Goal: Task Accomplishment & Management: Manage account settings

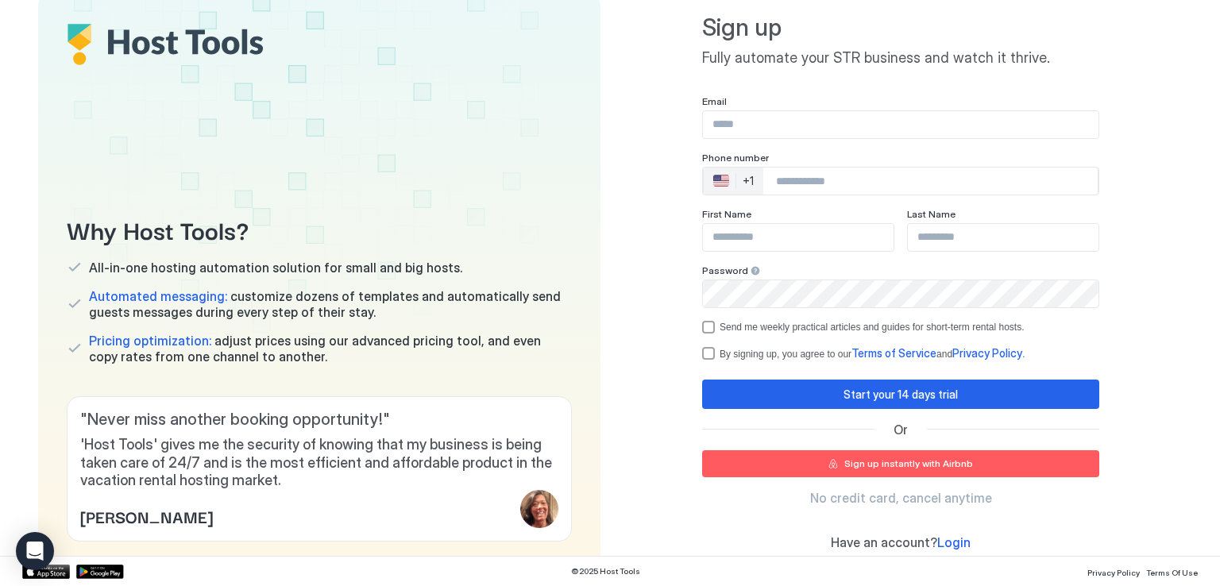
scroll to position [37, 0]
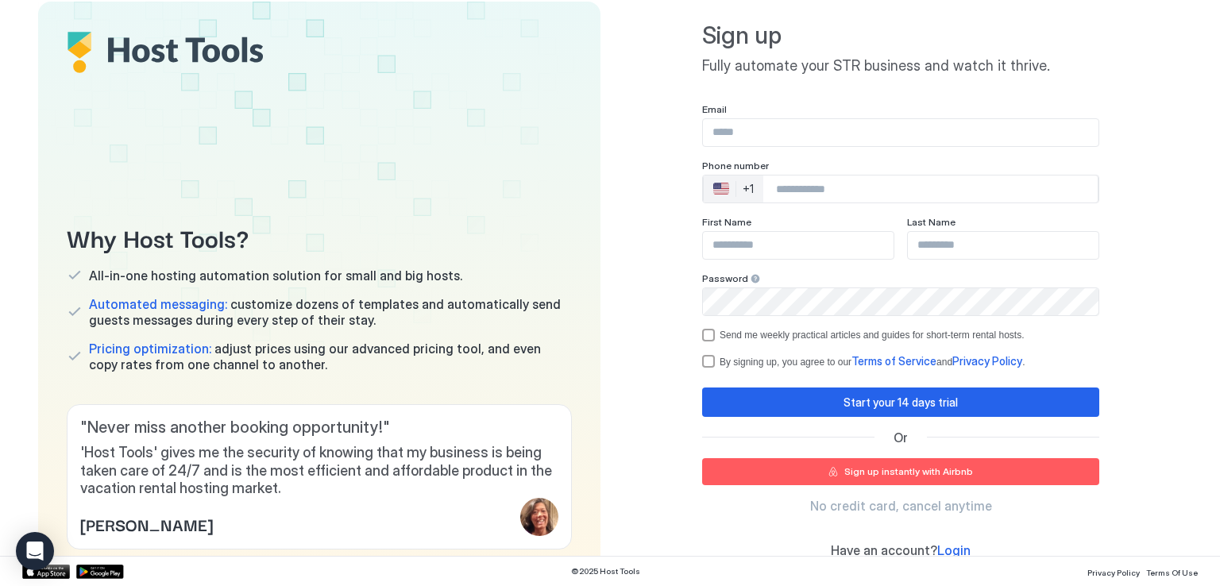
click at [879, 466] on div "Sign up instantly with Airbnb" at bounding box center [908, 472] width 129 height 14
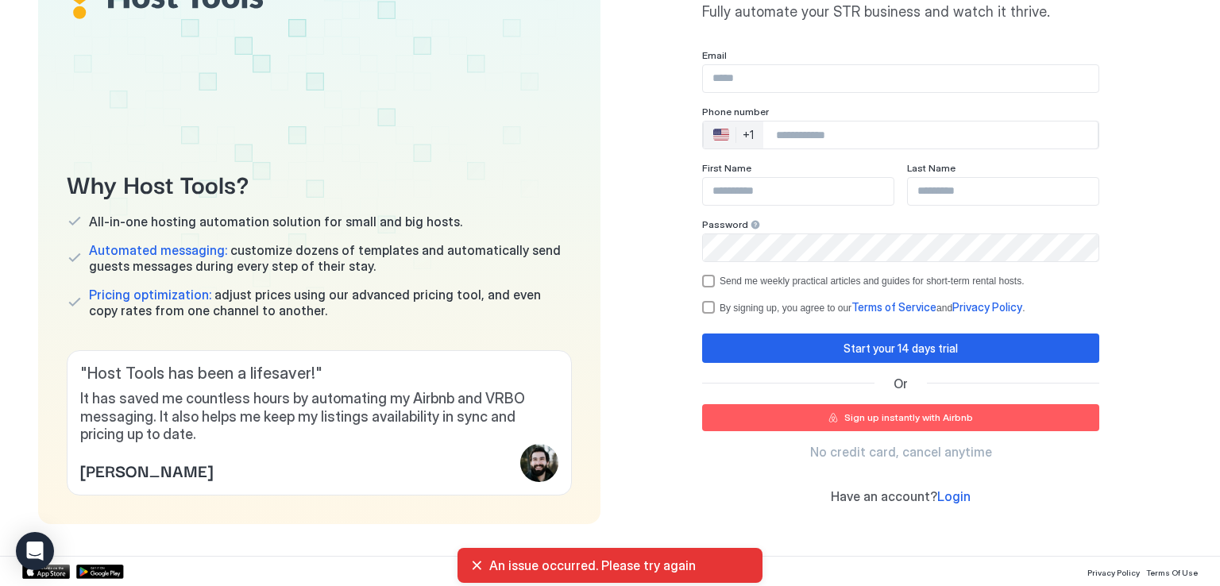
scroll to position [96, 0]
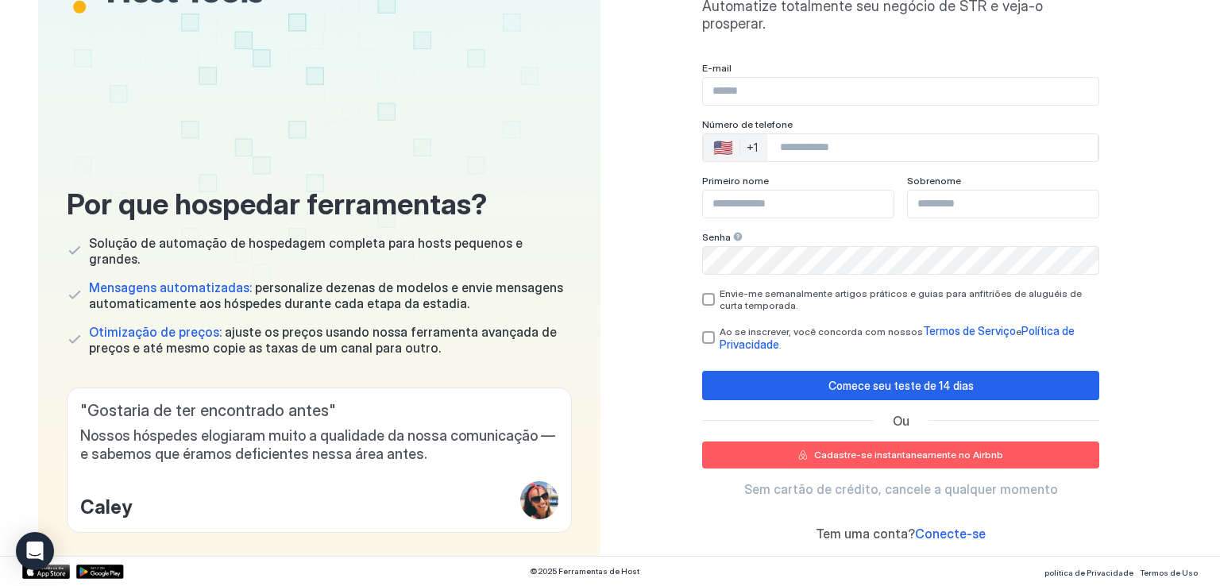
click at [887, 449] on font "Cadastre-se instantaneamente no Airbnb" at bounding box center [908, 455] width 189 height 12
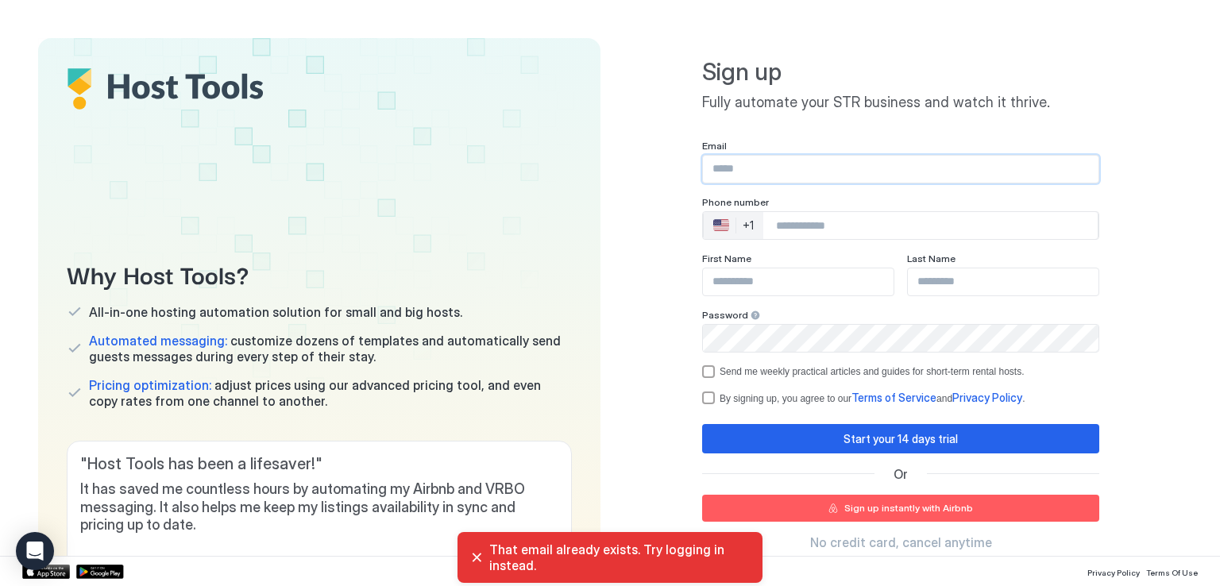
click at [845, 157] on input "Input Field" at bounding box center [901, 169] width 396 height 27
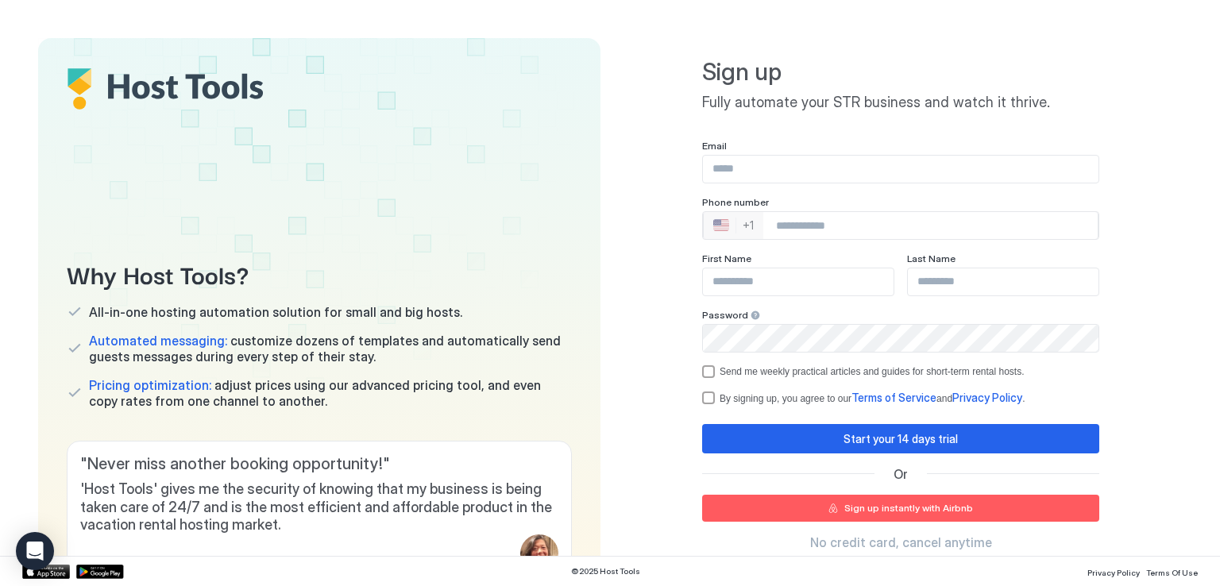
click at [713, 223] on div "🇺🇸" at bounding box center [721, 225] width 16 height 19
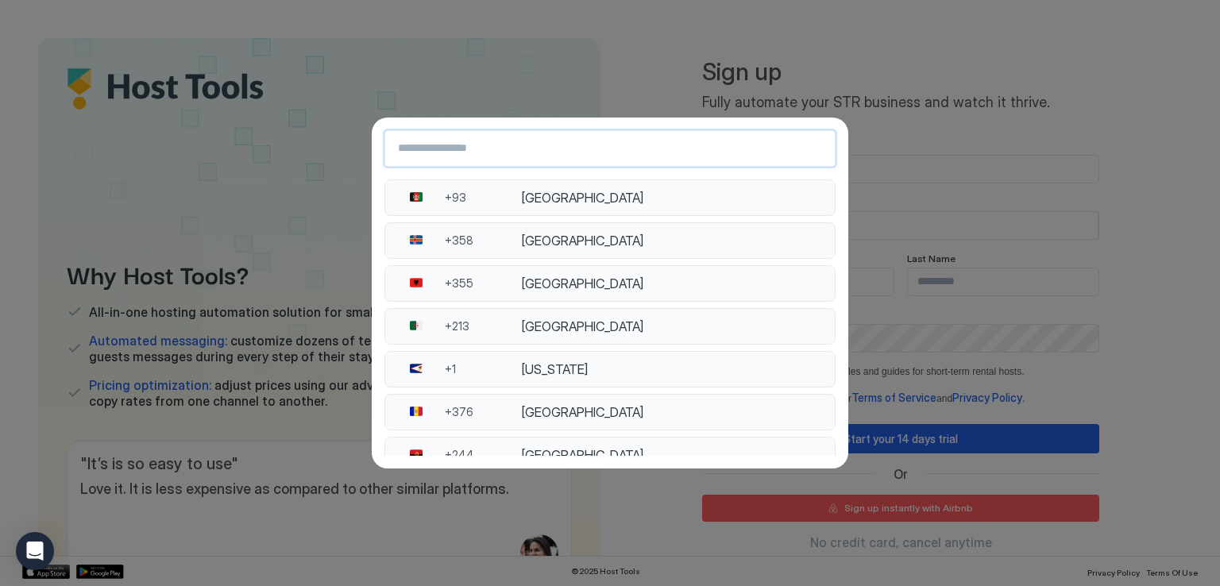
click at [655, 150] on input "Country Select Search Input" at bounding box center [610, 148] width 450 height 29
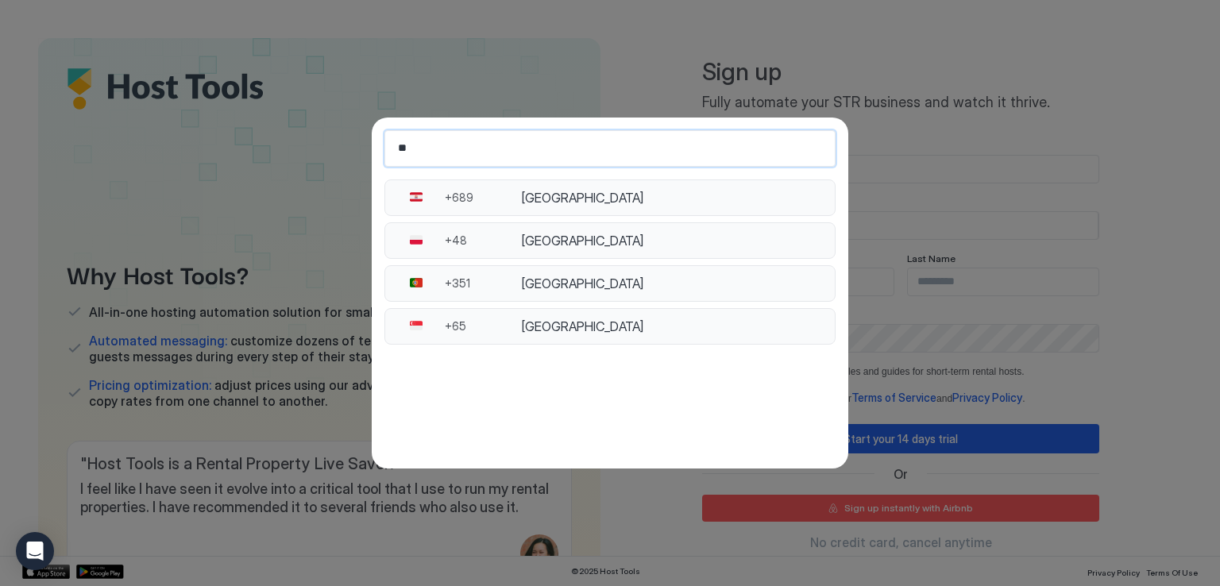
type input "**"
click at [609, 284] on div "Portugal" at bounding box center [673, 284] width 304 height 16
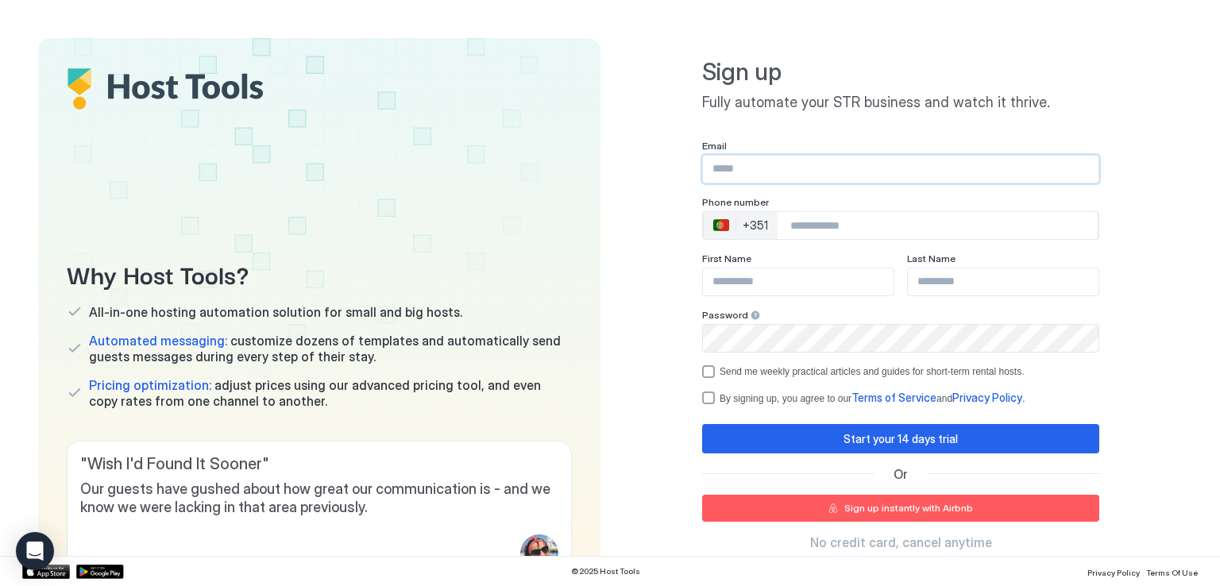
click at [828, 169] on input "Input Field" at bounding box center [901, 169] width 396 height 27
type input "**********"
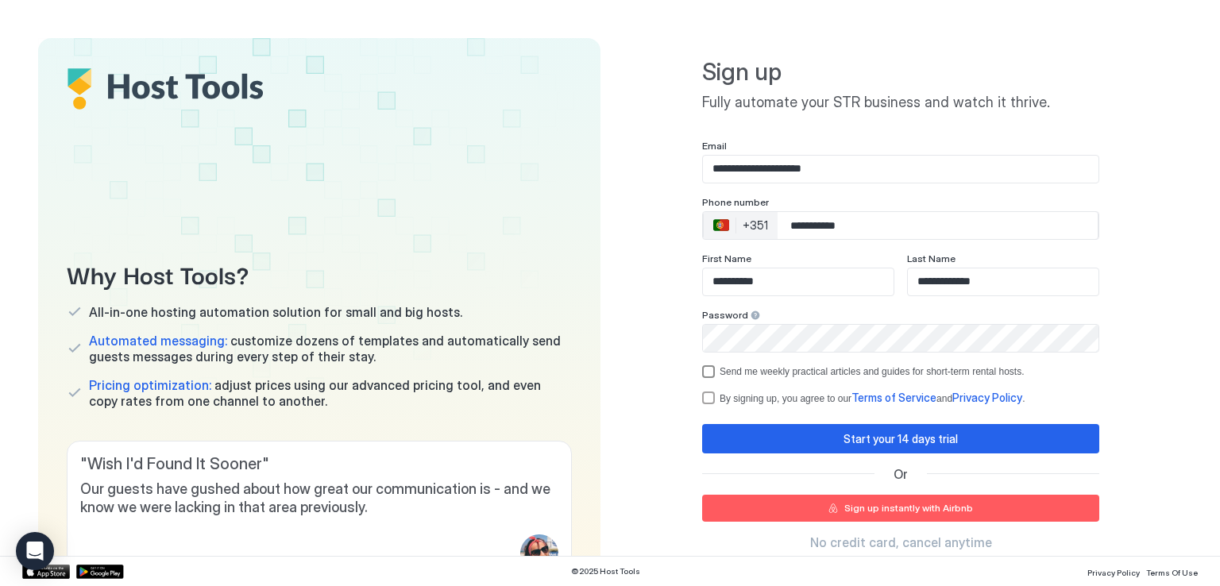
click at [703, 377] on div "optOut" at bounding box center [708, 371] width 13 height 13
drag, startPoint x: 702, startPoint y: 407, endPoint x: 698, endPoint y: 396, distance: 11.8
click at [702, 396] on div "**********" at bounding box center [900, 345] width 397 height 411
click at [702, 396] on div "termsPrivacy" at bounding box center [708, 398] width 13 height 13
click at [829, 452] on button "Start your 14 days trial" at bounding box center [900, 438] width 397 height 29
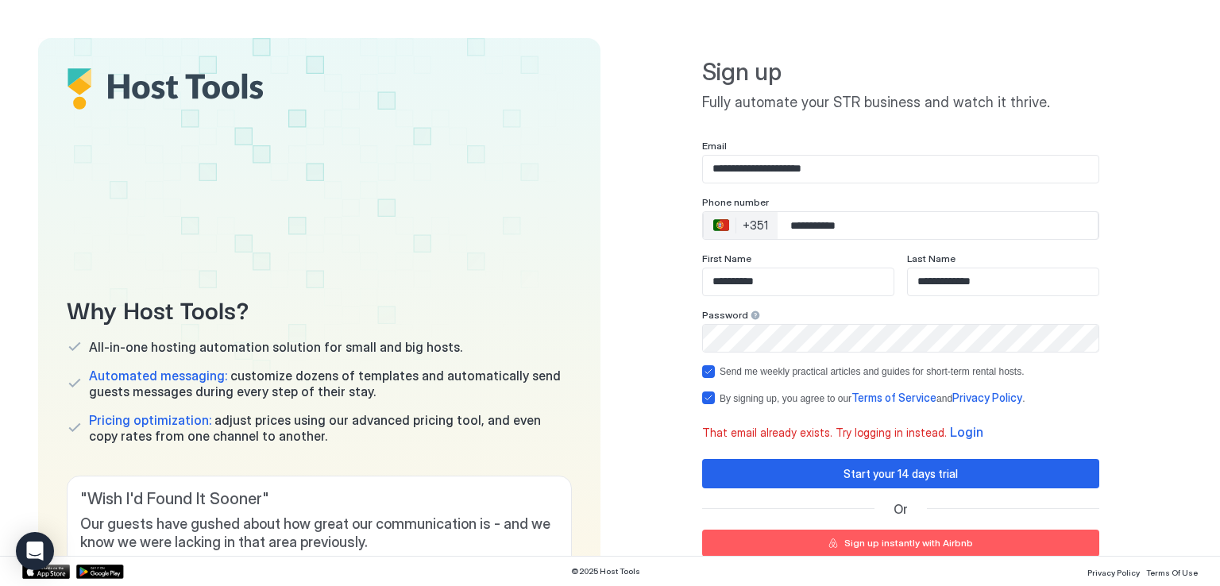
click at [950, 434] on span "Login" at bounding box center [966, 432] width 33 height 16
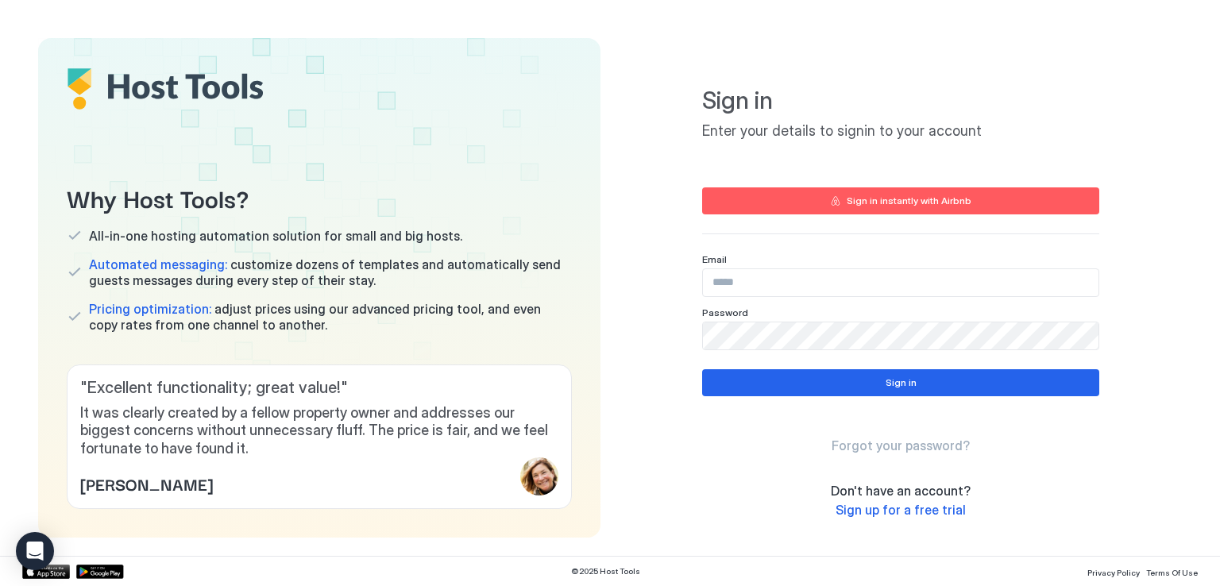
click at [958, 207] on div "Sign in instantly with Airbnb" at bounding box center [909, 201] width 125 height 14
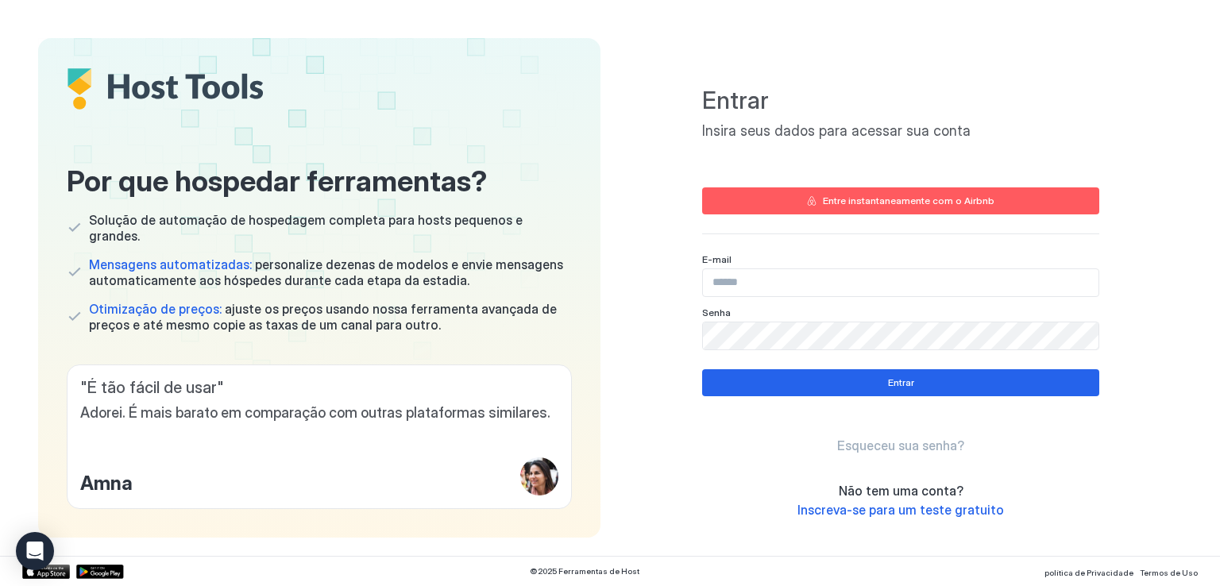
click at [731, 288] on input "Campo de entrada" at bounding box center [901, 282] width 396 height 27
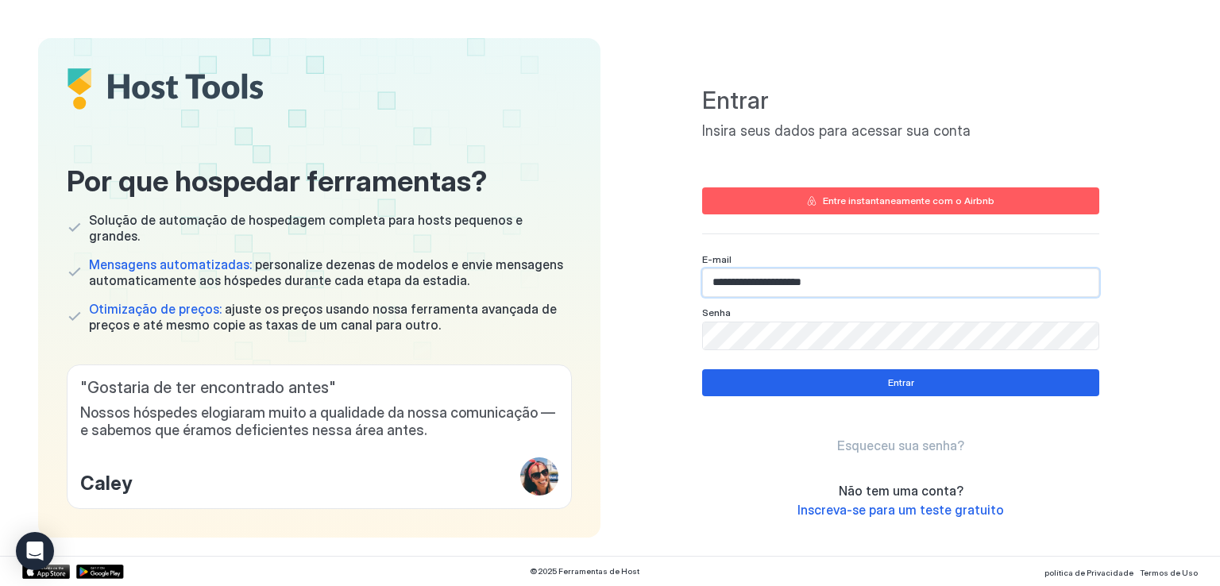
type input "**********"
click at [778, 379] on button "Entrar" at bounding box center [900, 382] width 397 height 27
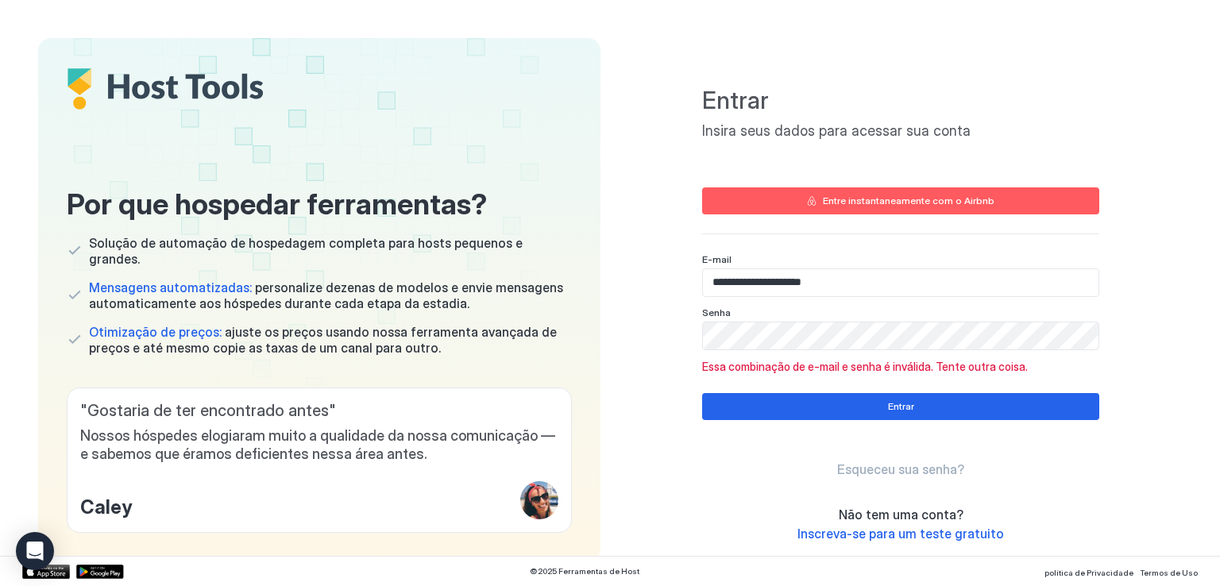
click at [922, 471] on font "Esqueceu sua senha?" at bounding box center [900, 470] width 127 height 16
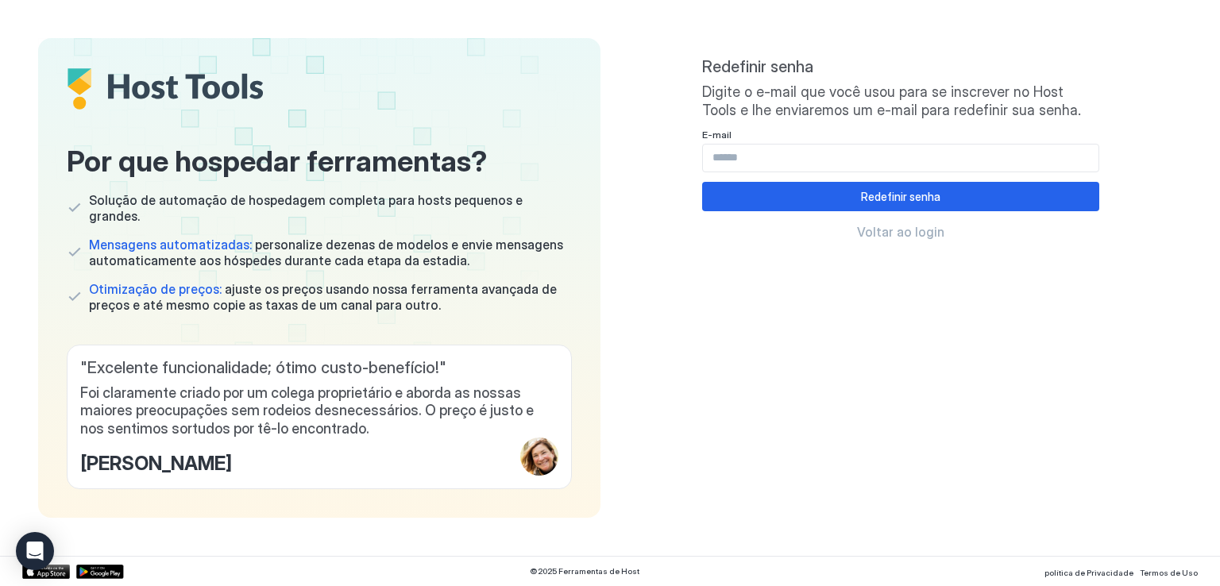
click at [917, 165] on input "Campo de entrada" at bounding box center [901, 158] width 396 height 27
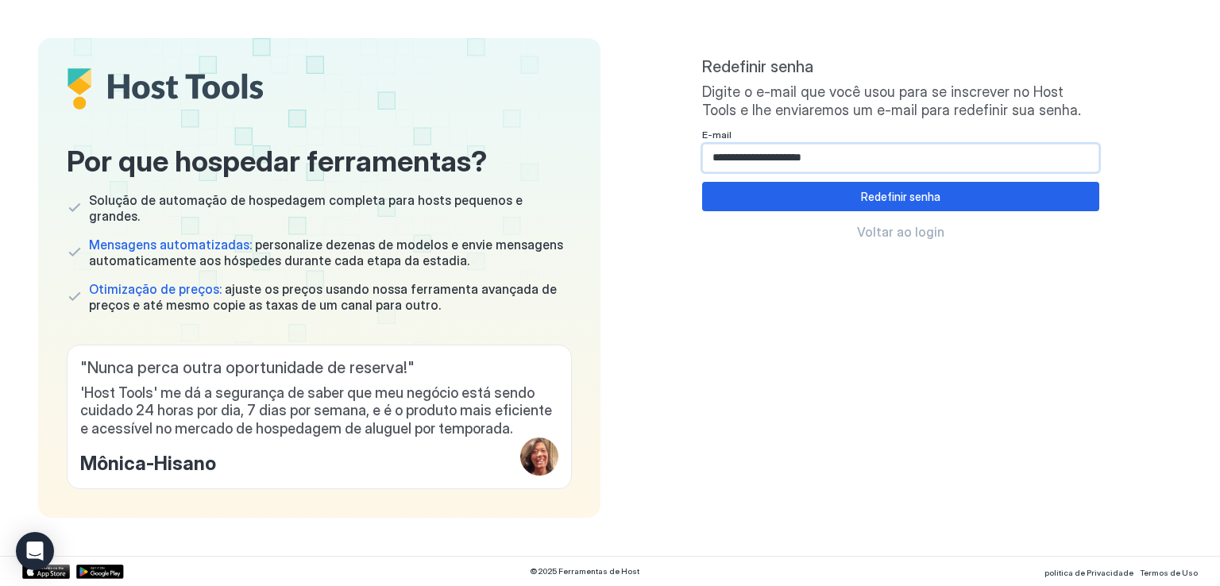
type input "**********"
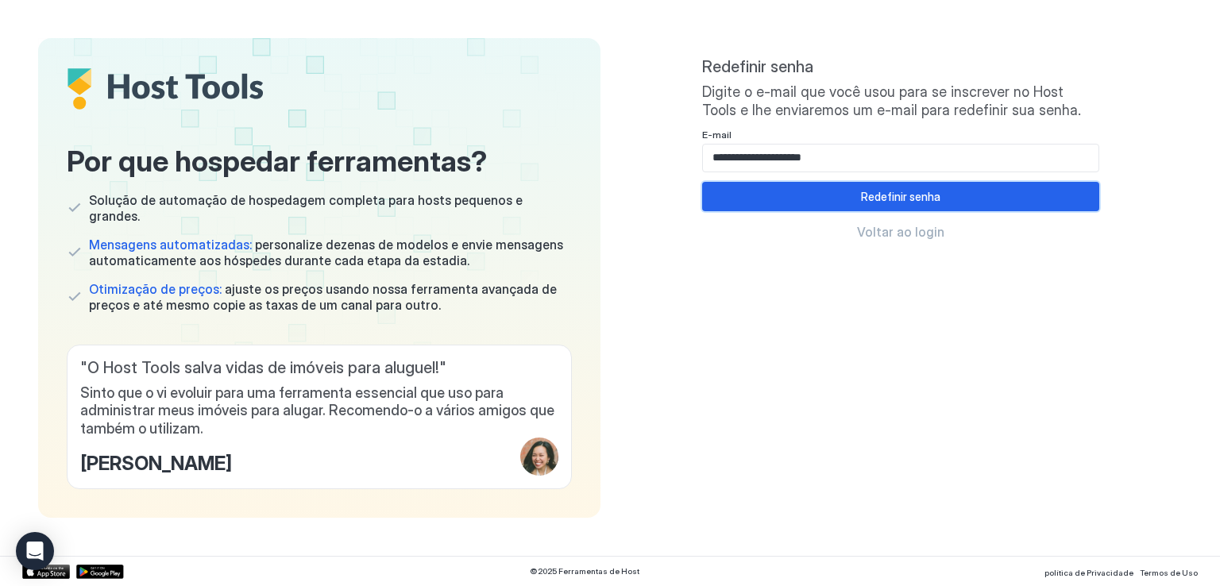
click at [895, 200] on font "Redefinir senha" at bounding box center [900, 197] width 79 height 14
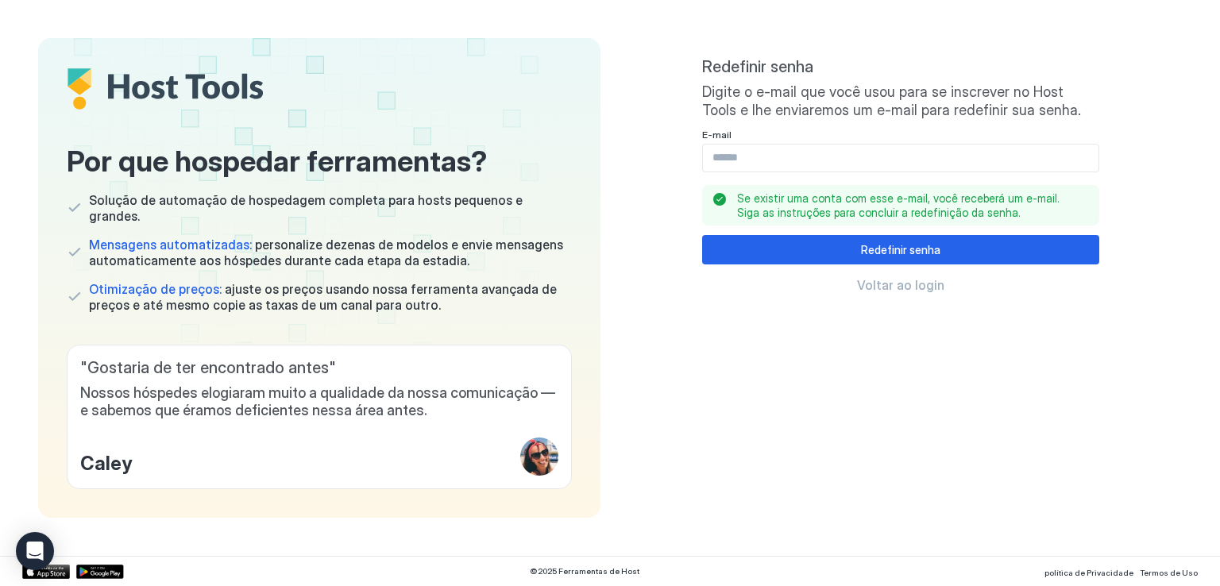
click at [926, 164] on input "Campo de entrada" at bounding box center [901, 158] width 396 height 27
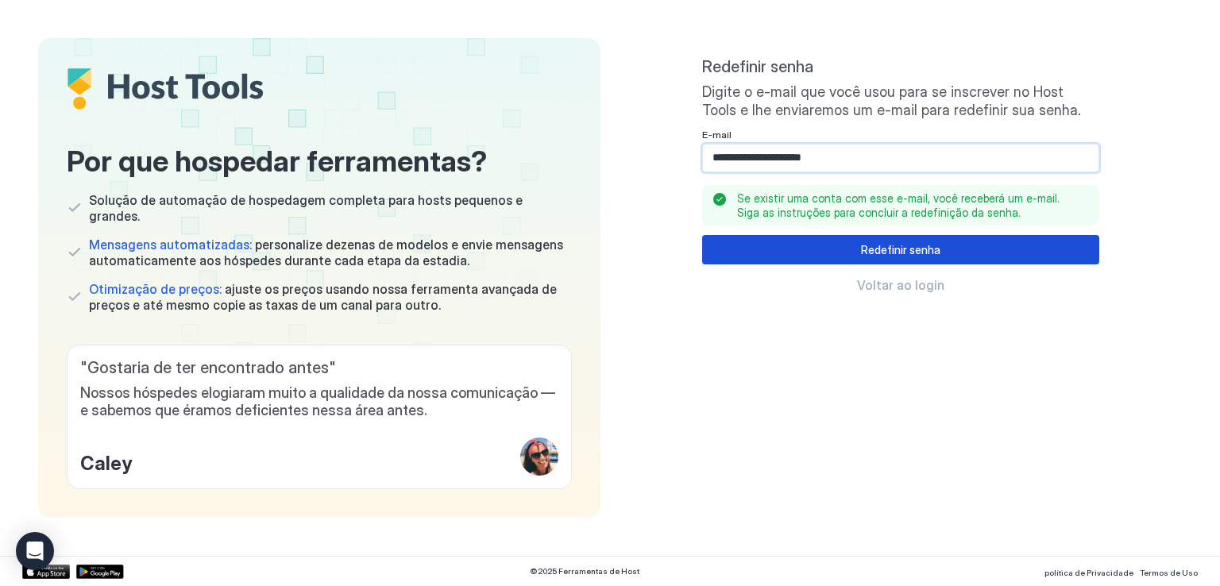
type input "**********"
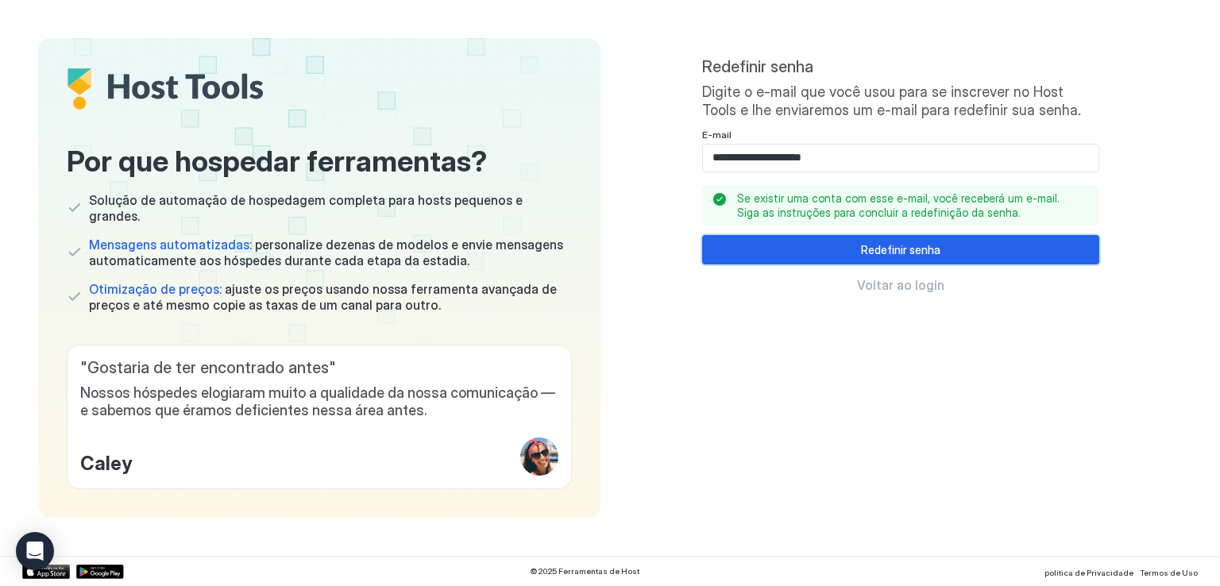
click at [927, 247] on font "Redefinir senha" at bounding box center [900, 250] width 79 height 14
click at [904, 287] on font "Voltar ao login" at bounding box center [900, 285] width 87 height 16
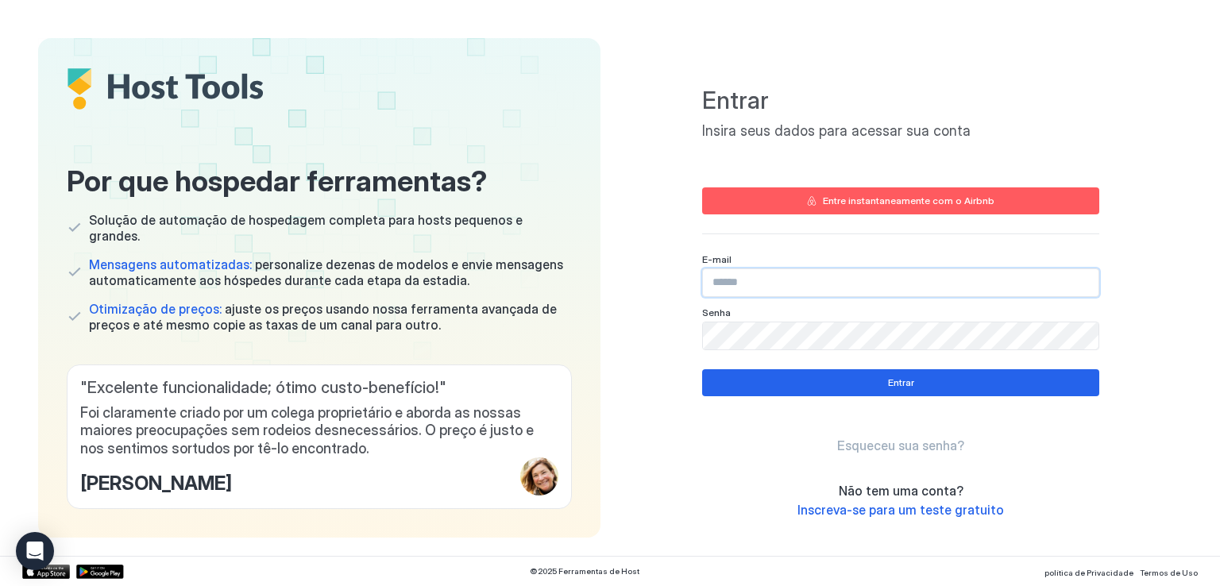
click at [904, 287] on input "Campo de entrada" at bounding box center [901, 282] width 396 height 27
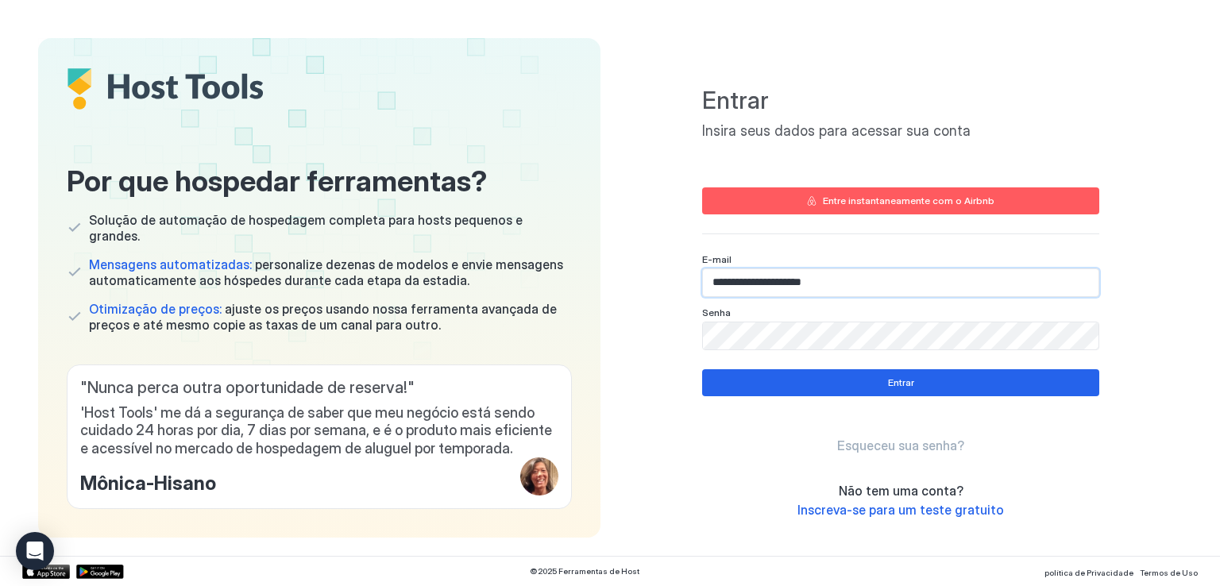
type input "**********"
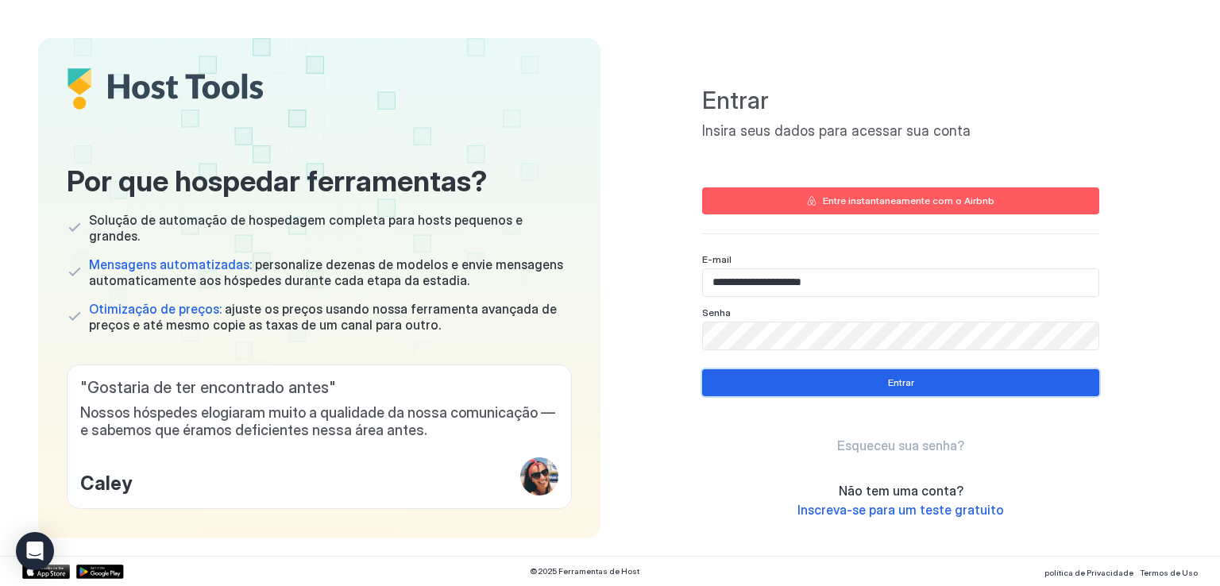
click at [896, 377] on font "Entrar" at bounding box center [901, 383] width 26 height 12
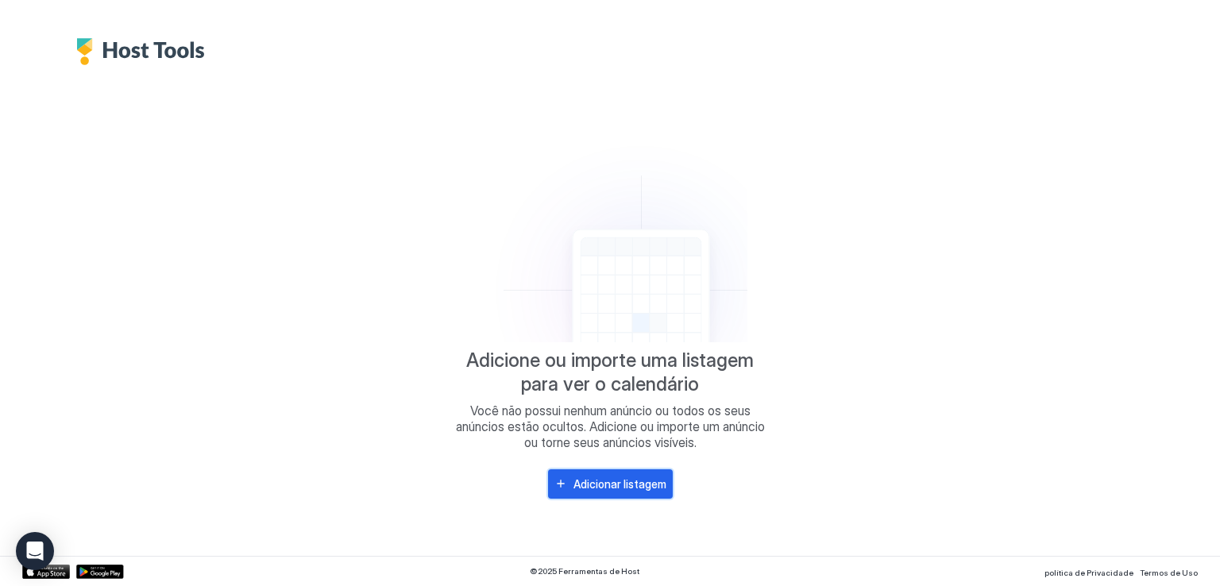
click at [610, 472] on button "Adicionar listagem" at bounding box center [610, 484] width 125 height 29
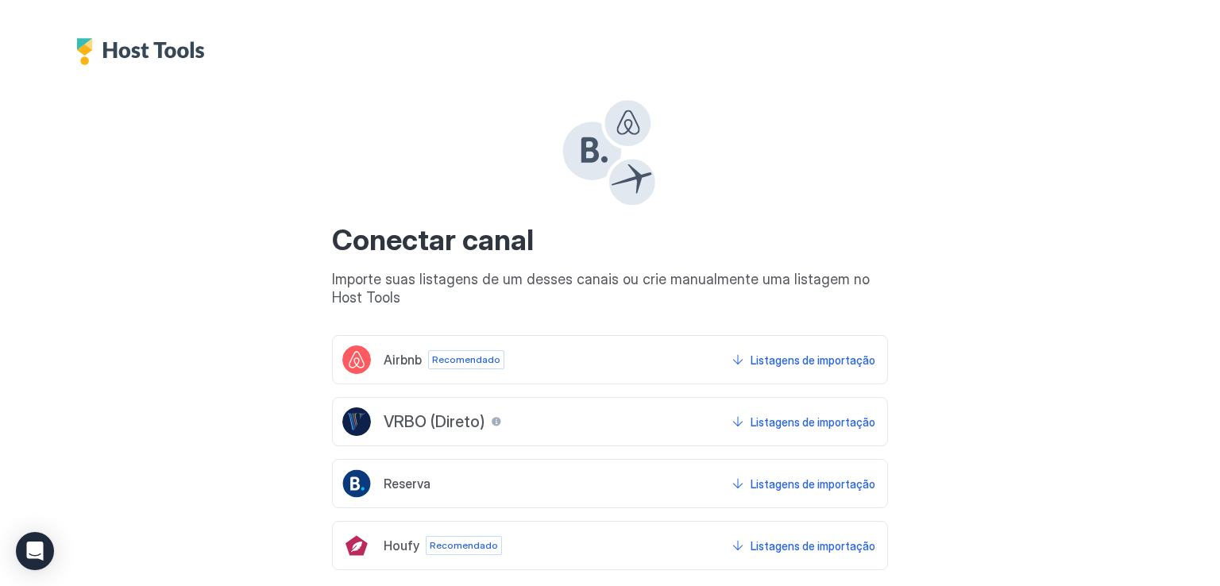
click at [705, 344] on div "Airbnb Recomendado Listagens de importação" at bounding box center [610, 359] width 556 height 49
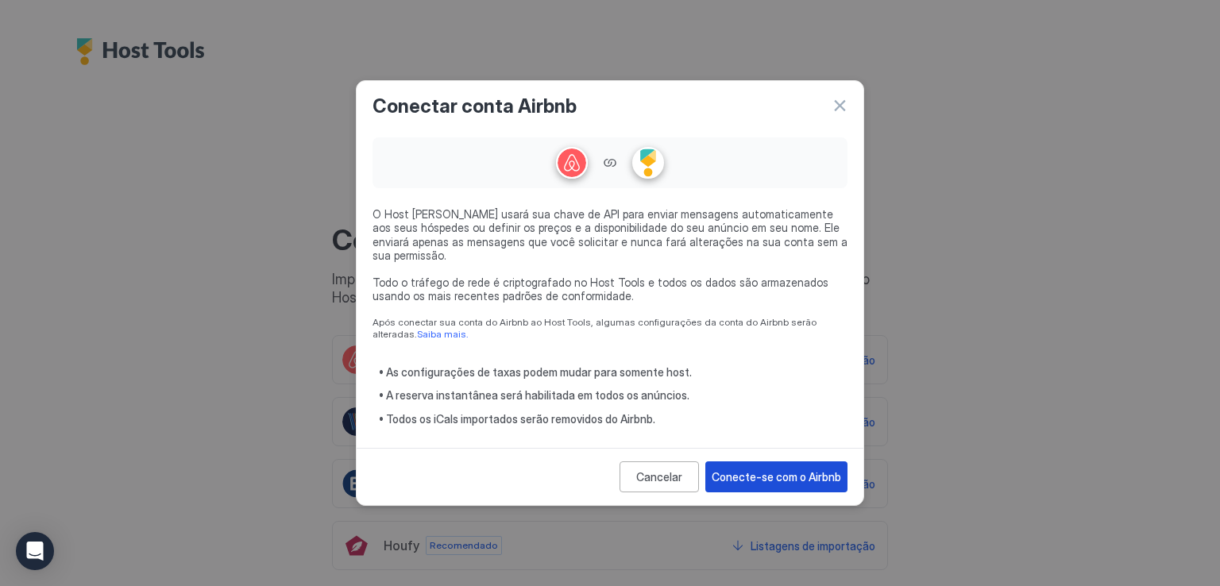
click at [775, 471] on font "Conecte-se com o Airbnb" at bounding box center [776, 477] width 129 height 14
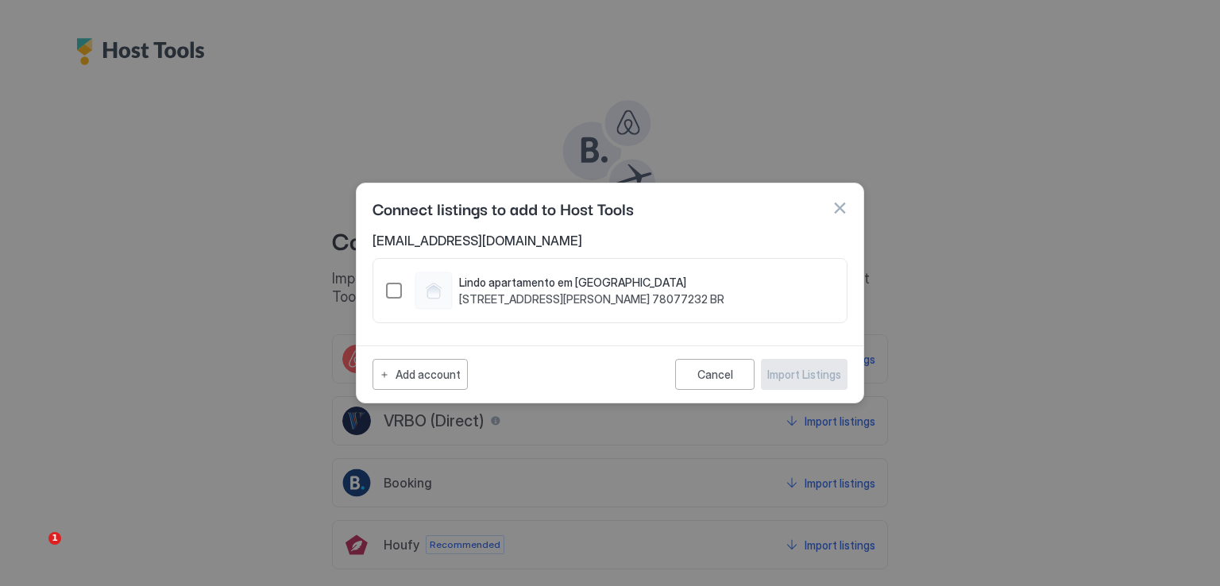
click at [388, 294] on div "1391263249914026617" at bounding box center [394, 291] width 16 height 16
click at [834, 373] on div "Import Listings" at bounding box center [804, 374] width 74 height 17
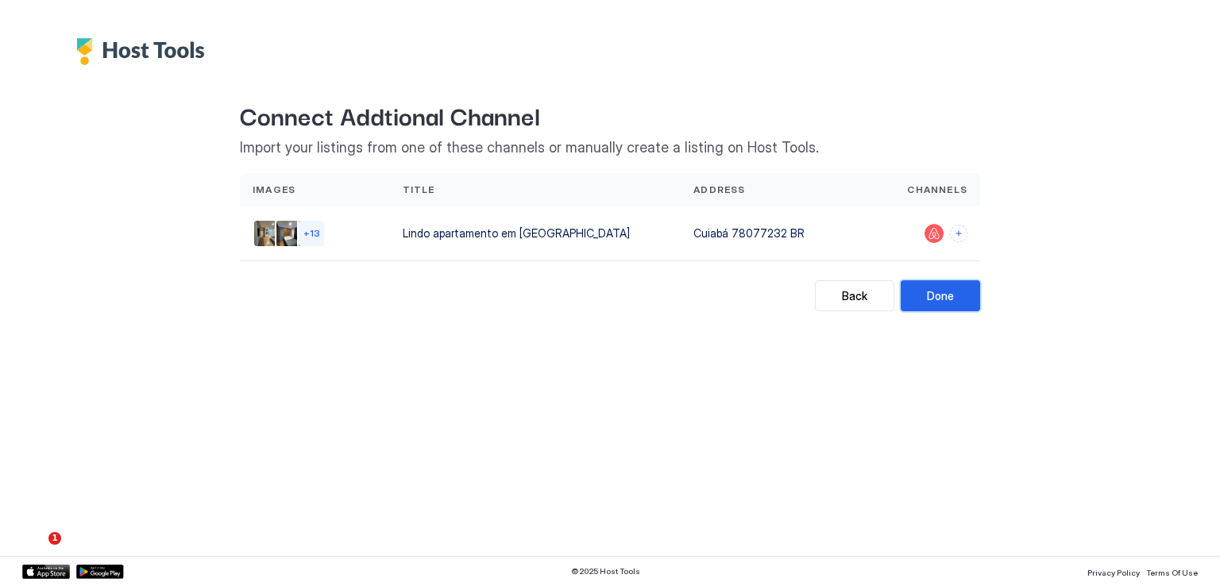
click at [968, 306] on button "Done" at bounding box center [940, 295] width 79 height 31
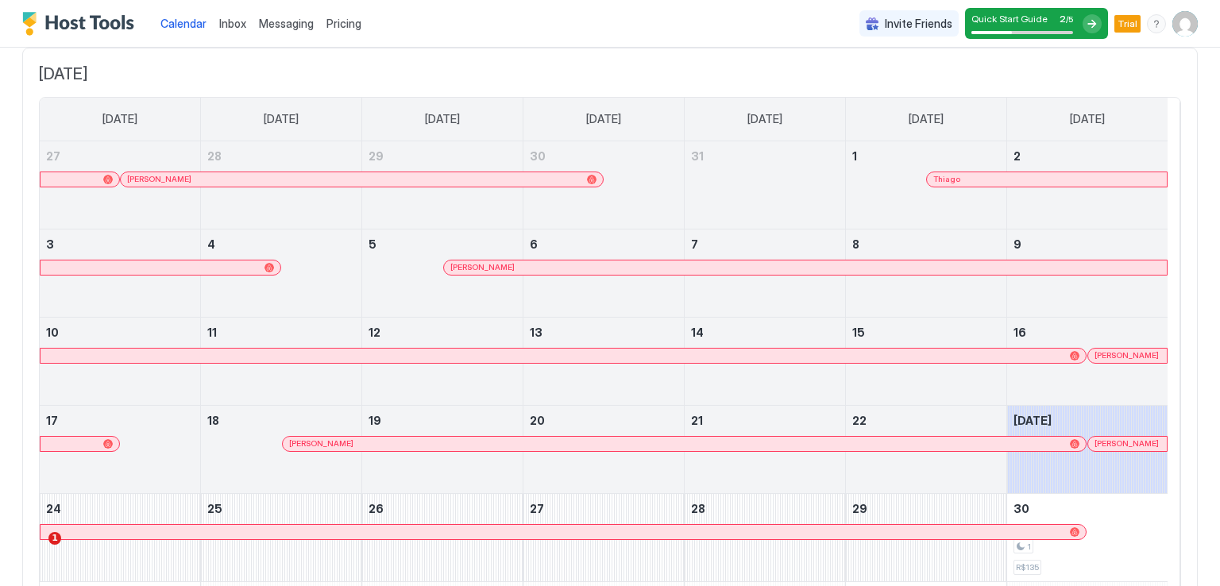
scroll to position [133, 0]
click at [1031, 25] on div "Quick Start Guide 2 / 5" at bounding box center [1023, 23] width 102 height 21
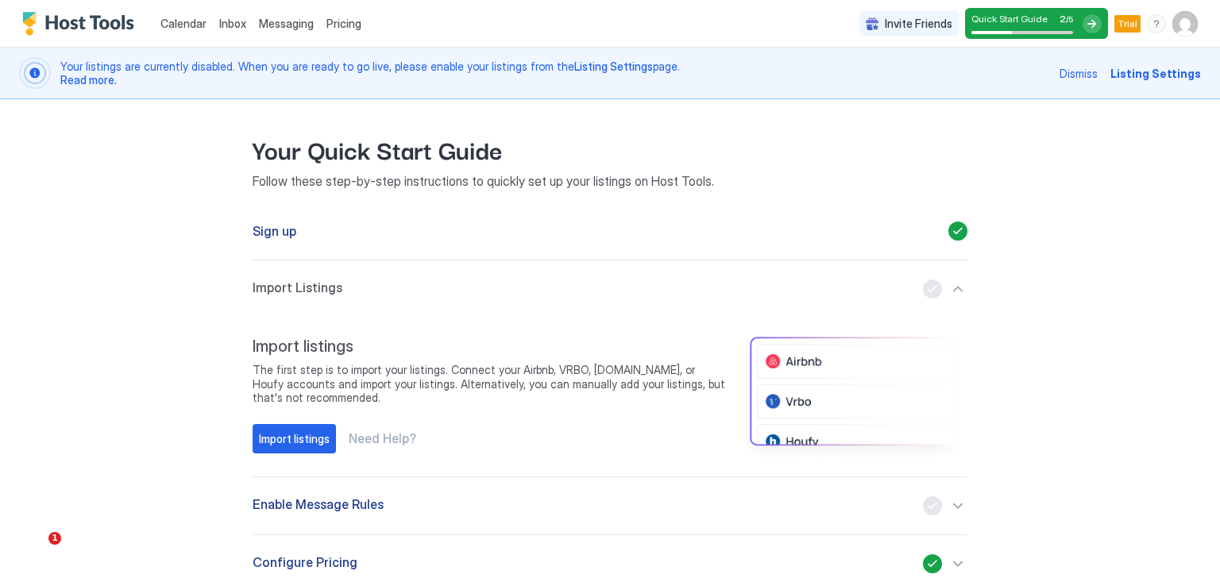
scroll to position [124, 0]
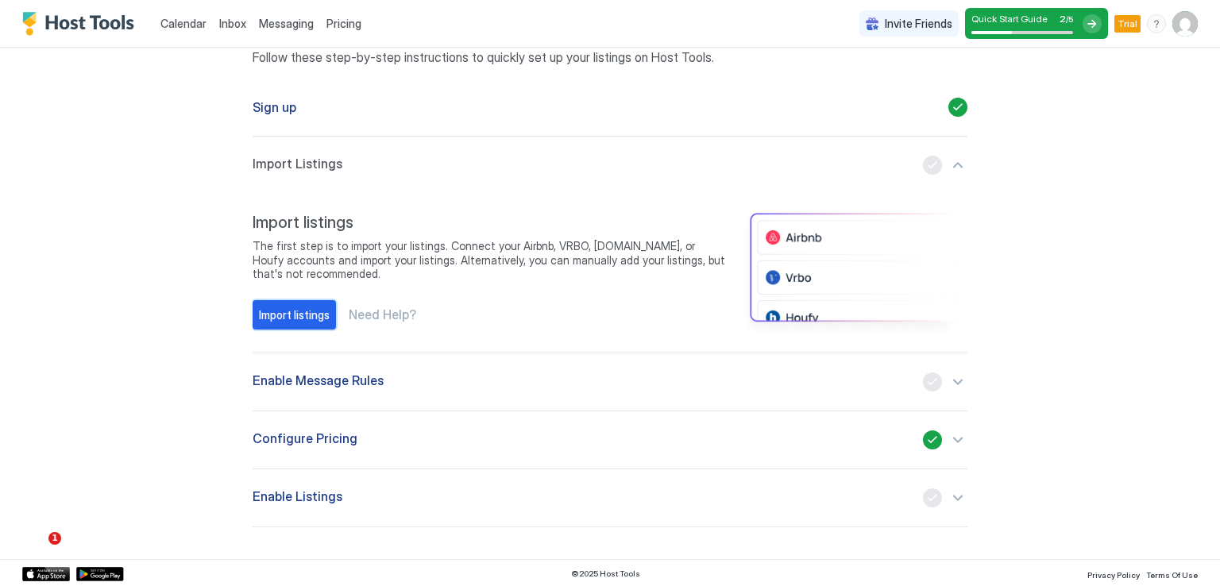
click at [292, 323] on button "Import listings" at bounding box center [294, 314] width 83 height 29
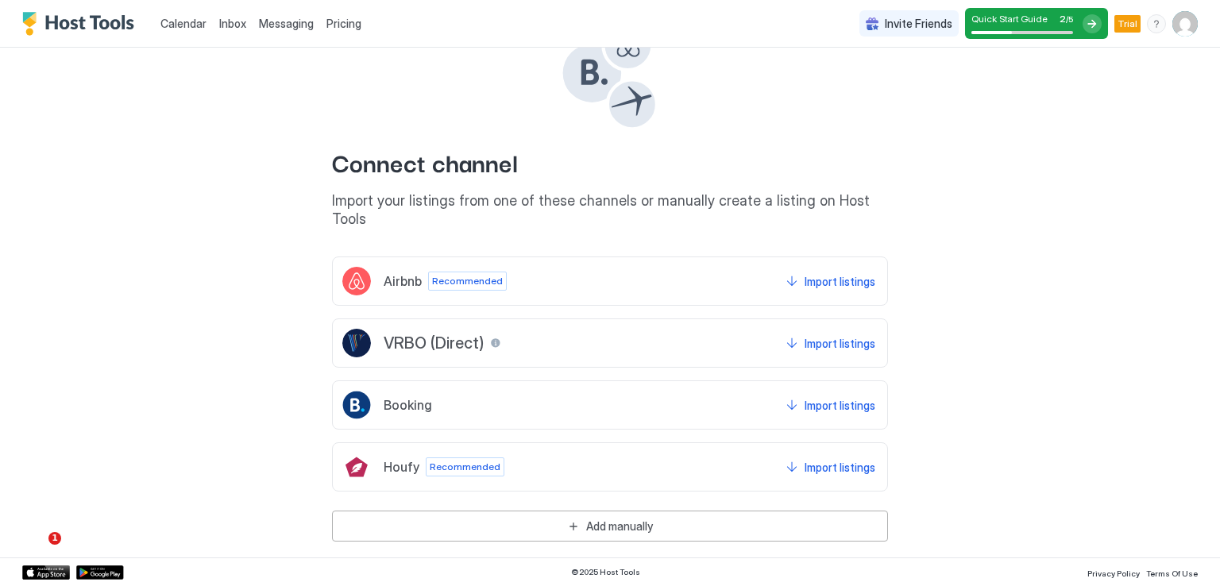
scroll to position [92, 0]
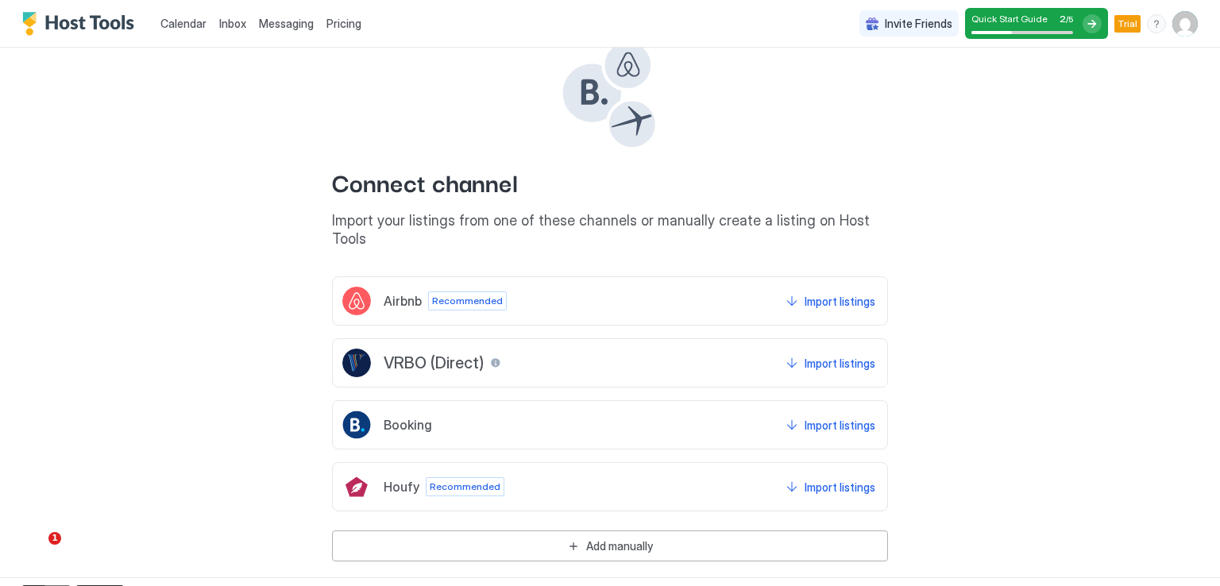
click at [626, 276] on div "Airbnb Recommended Import listings" at bounding box center [610, 300] width 556 height 49
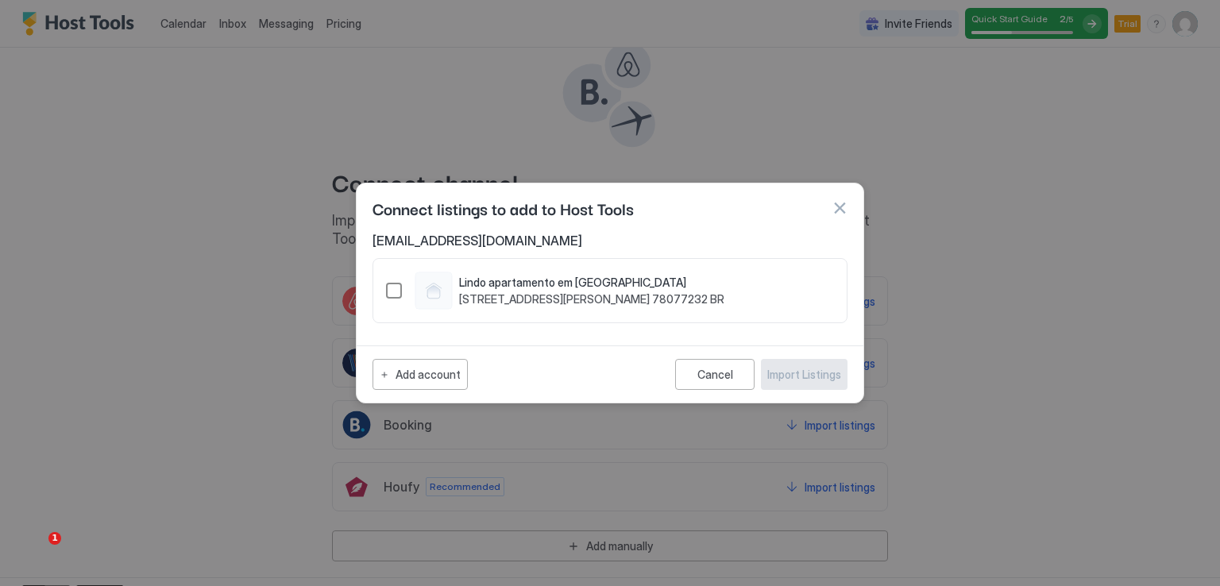
click at [450, 283] on div "1391263249914026617" at bounding box center [434, 291] width 38 height 38
click at [798, 386] on button "Import Listings" at bounding box center [804, 374] width 87 height 31
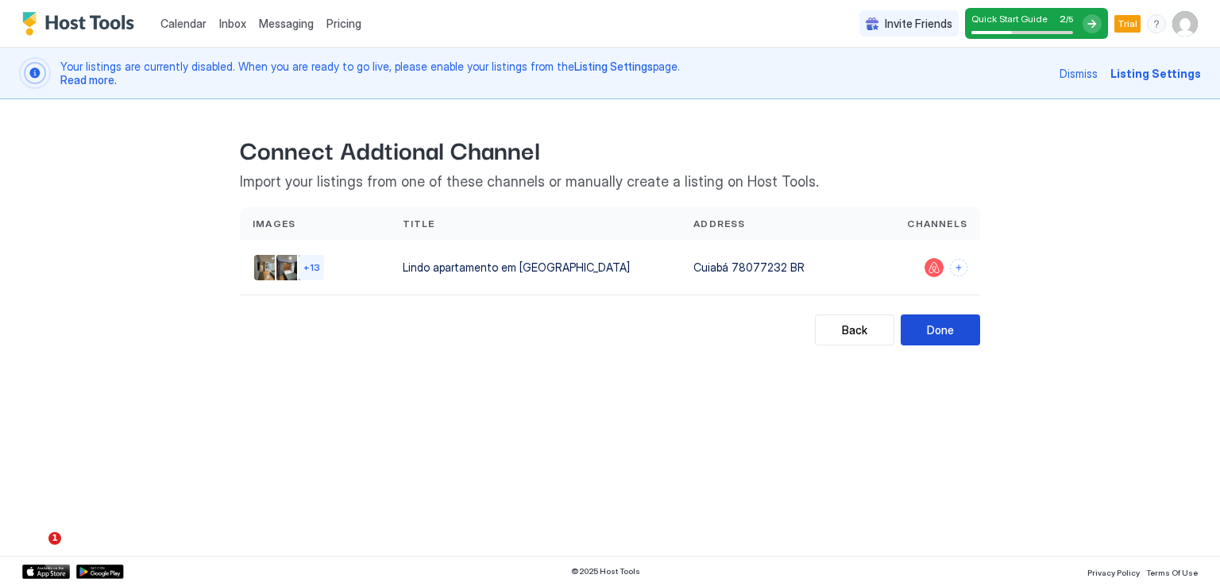
click at [949, 330] on div "Done" at bounding box center [940, 330] width 27 height 17
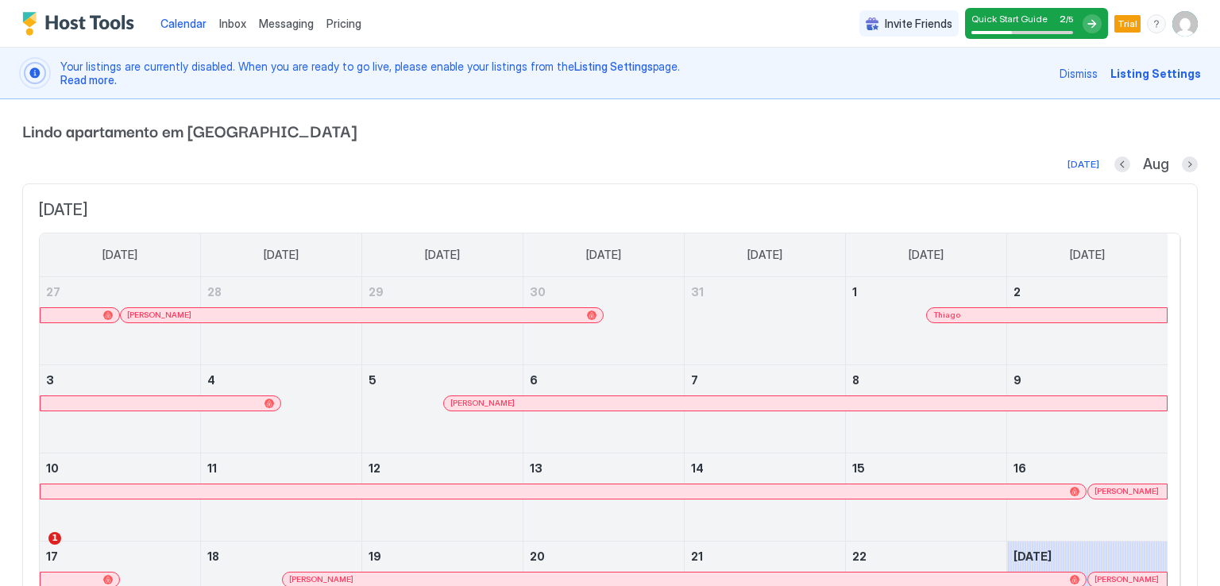
click at [356, 93] on div "Your listings are currently disabled. When you are ready to go live, please ena…" at bounding box center [610, 74] width 1220 height 52
click at [708, 157] on div "[DATE] Aug" at bounding box center [610, 164] width 1176 height 19
click at [740, 92] on div "Your listings are currently disabled. When you are ready to go live, please ena…" at bounding box center [610, 74] width 1220 height 52
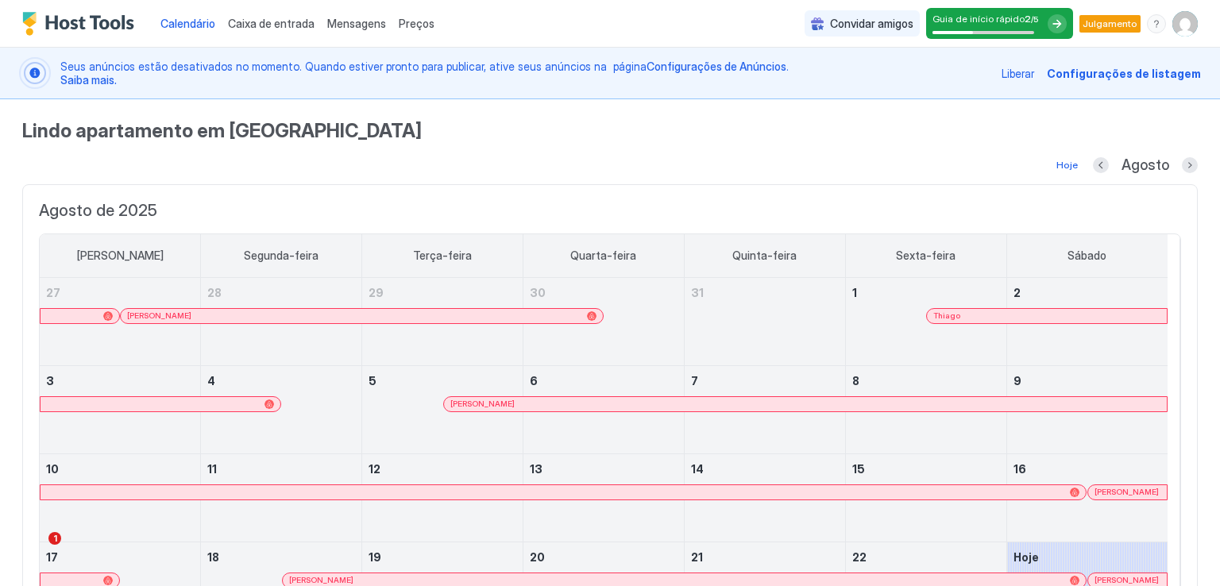
click at [1018, 71] on font "Liberar" at bounding box center [1018, 74] width 33 height 14
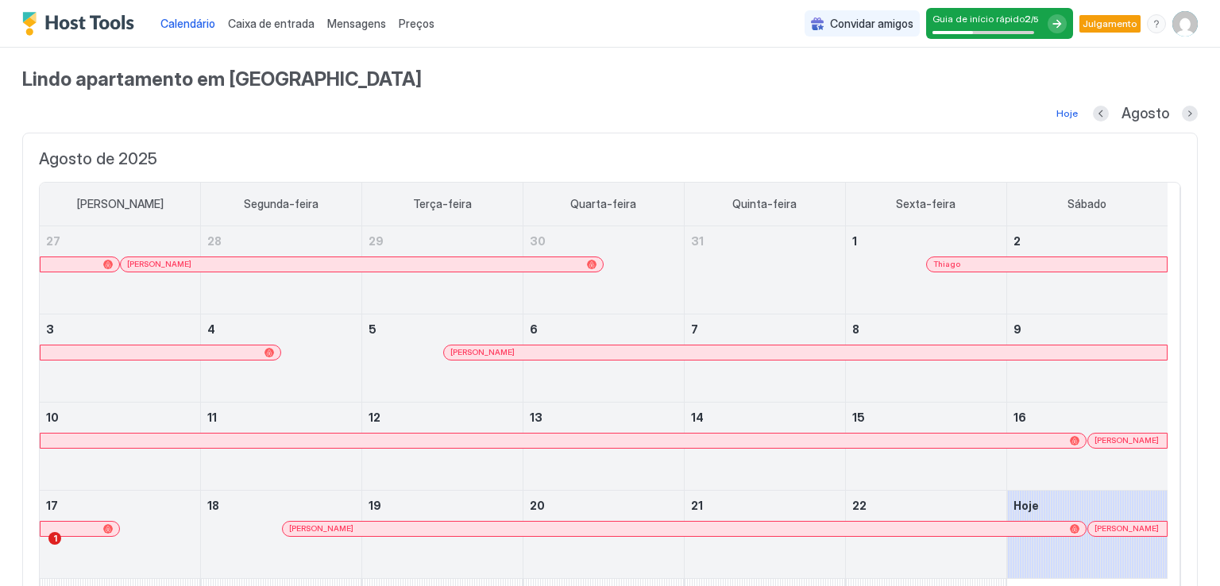
click at [280, 25] on font "Caixa de entrada" at bounding box center [271, 24] width 87 height 14
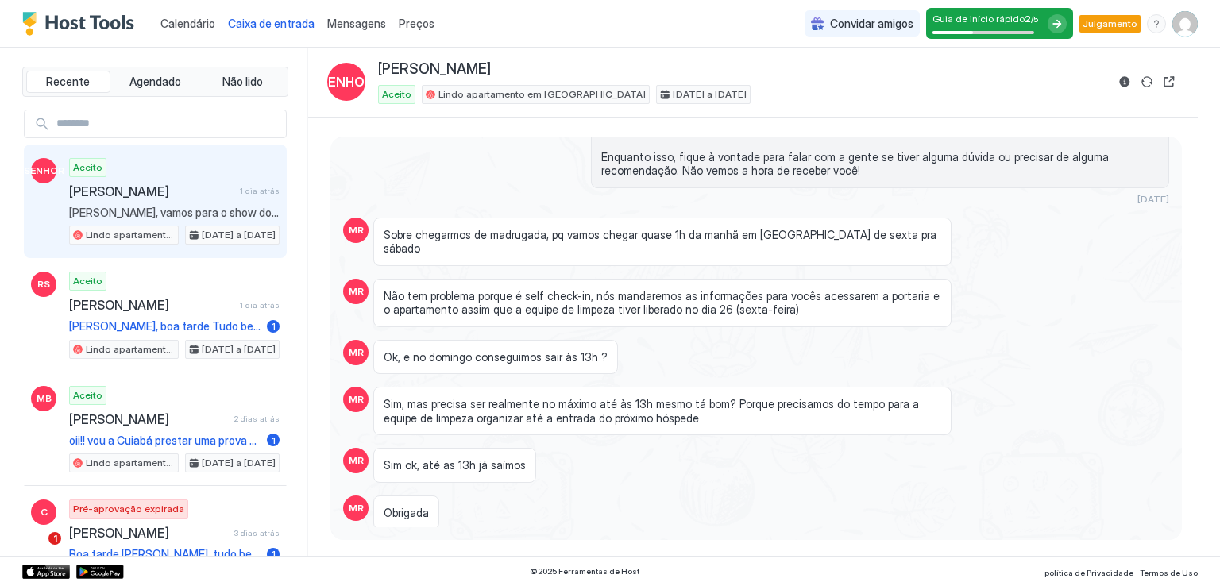
scroll to position [367, 0]
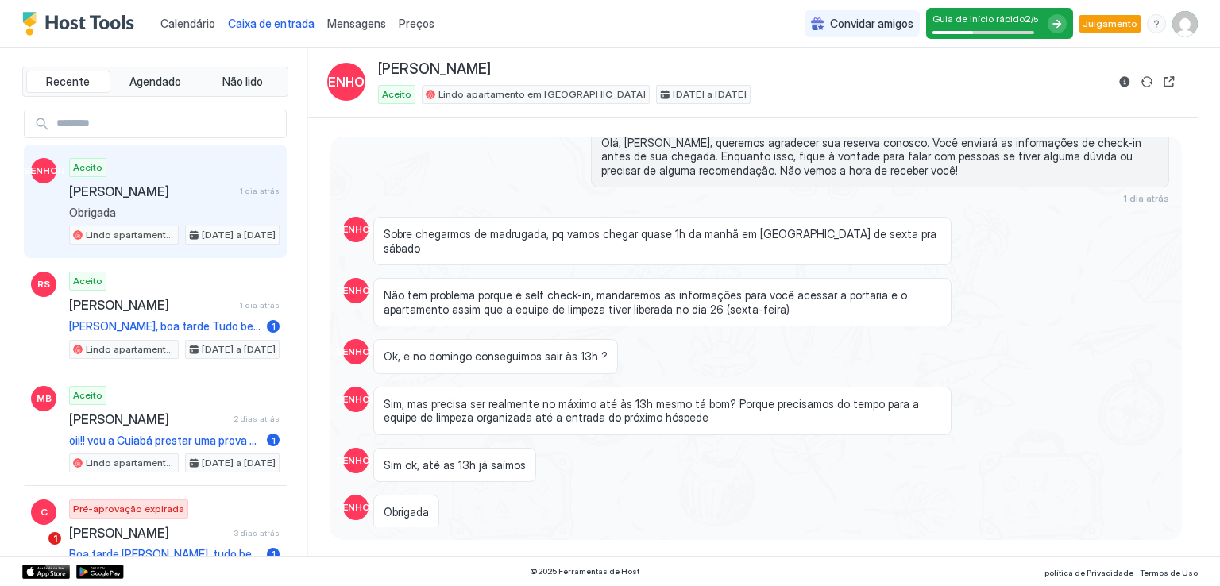
click at [417, 22] on font "Preços" at bounding box center [417, 24] width 36 height 14
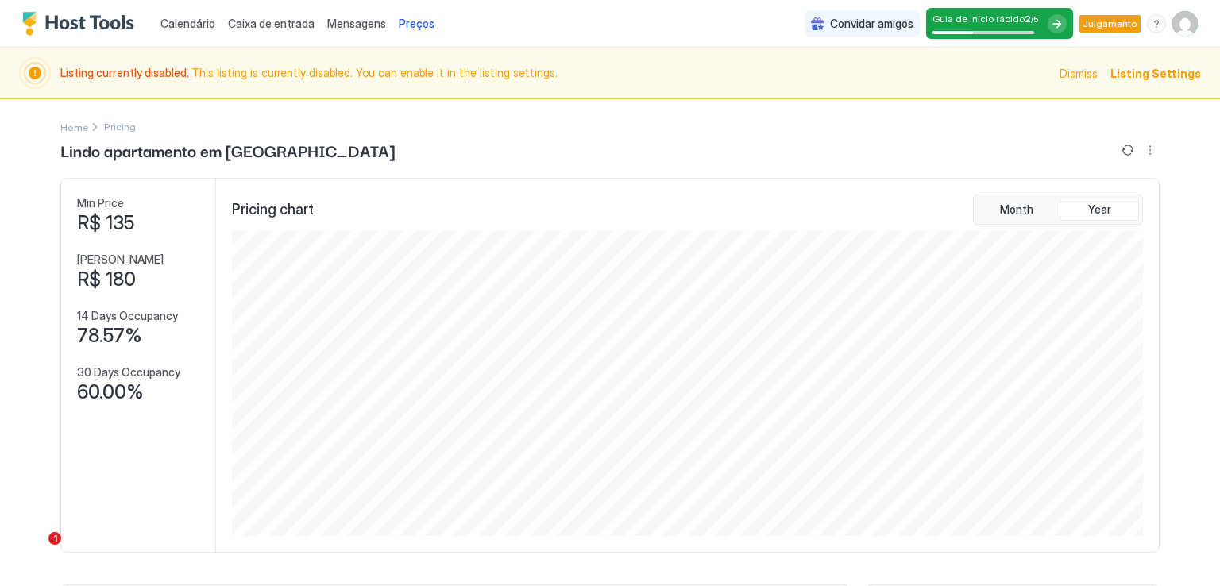
scroll to position [794118, 793510]
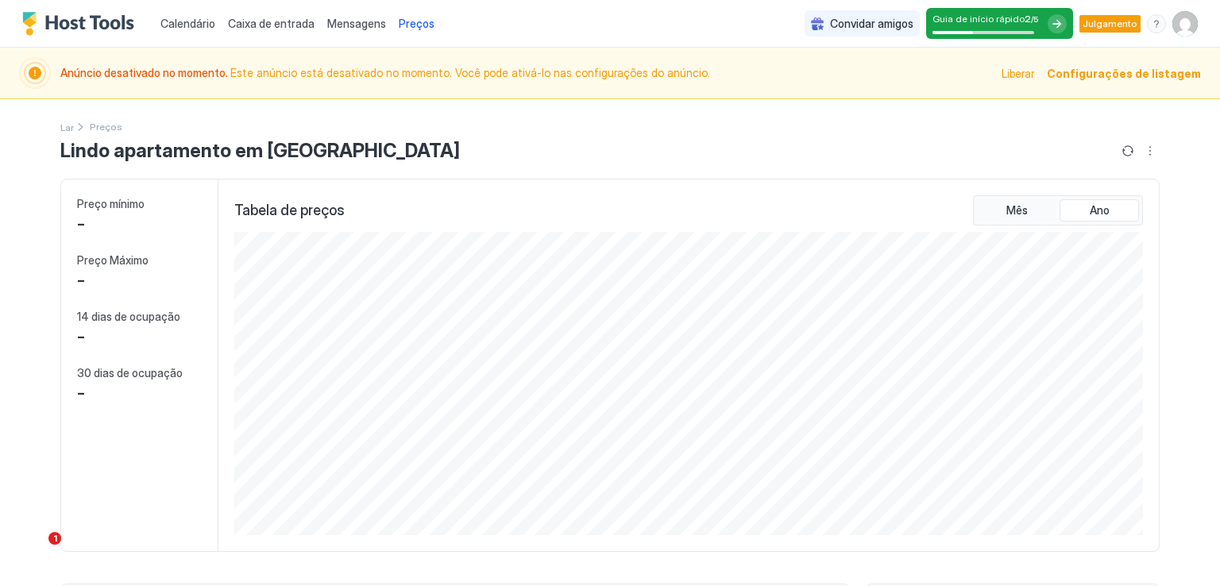
click at [684, 203] on div "Tabela de preços Mês Ano" at bounding box center [688, 210] width 909 height 30
click at [1173, 23] on img "Perfil do usuário" at bounding box center [1185, 23] width 25 height 25
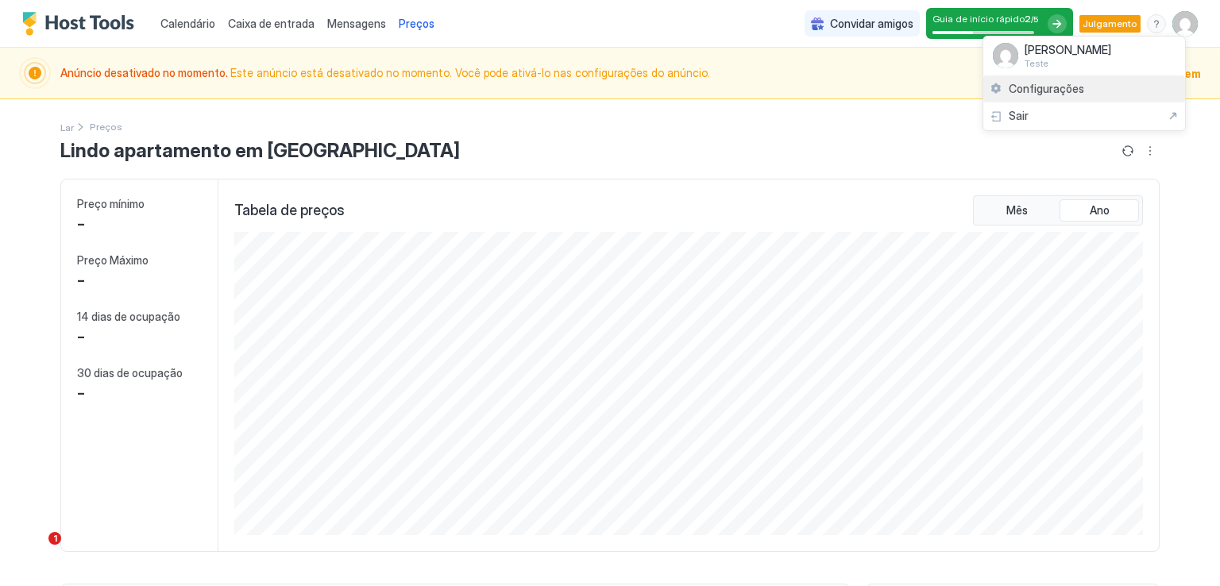
click at [1094, 78] on div "Configurações" at bounding box center [1084, 89] width 202 height 28
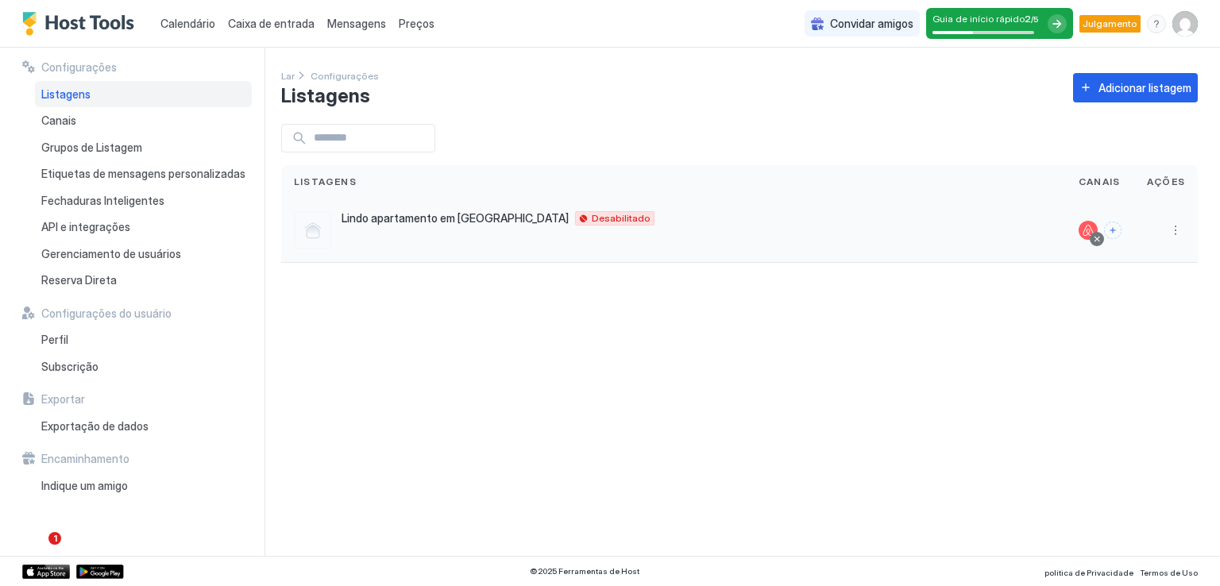
click at [1011, 227] on div "Lindo apartamento em Cuiabá Cuiabá 78077232 BR Desabilitado" at bounding box center [673, 230] width 759 height 38
drag, startPoint x: 1185, startPoint y: 234, endPoint x: 1166, endPoint y: 232, distance: 19.1
click at [1166, 232] on div at bounding box center [1166, 231] width 64 height 64
click at [1166, 232] on button "Mais opções" at bounding box center [1175, 230] width 19 height 19
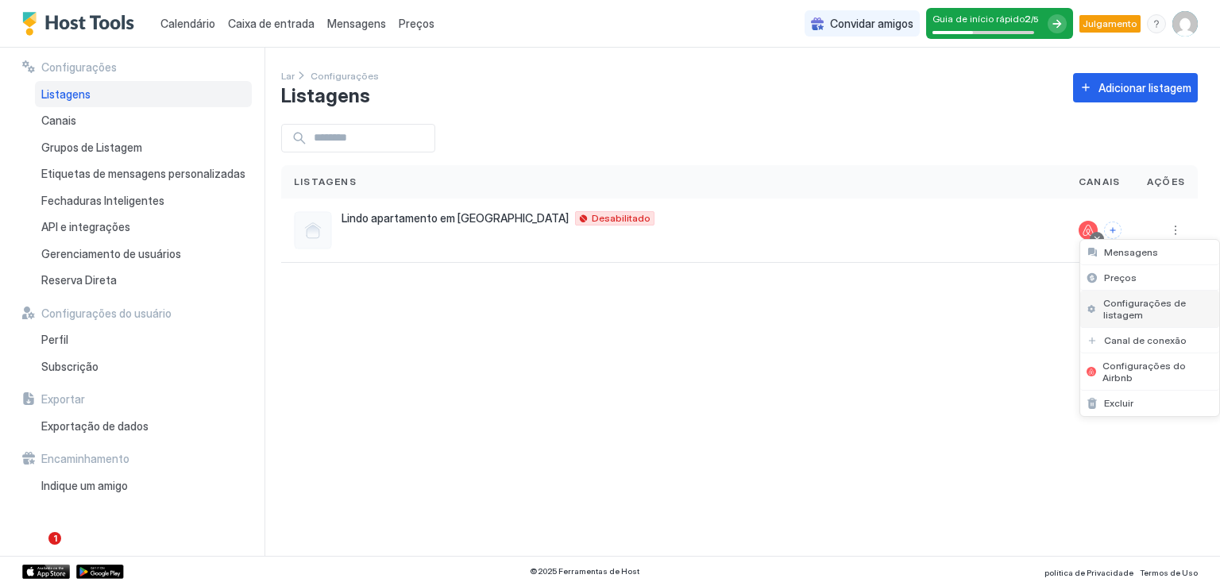
click at [1121, 309] on font "Configurações de listagem" at bounding box center [1145, 309] width 85 height 24
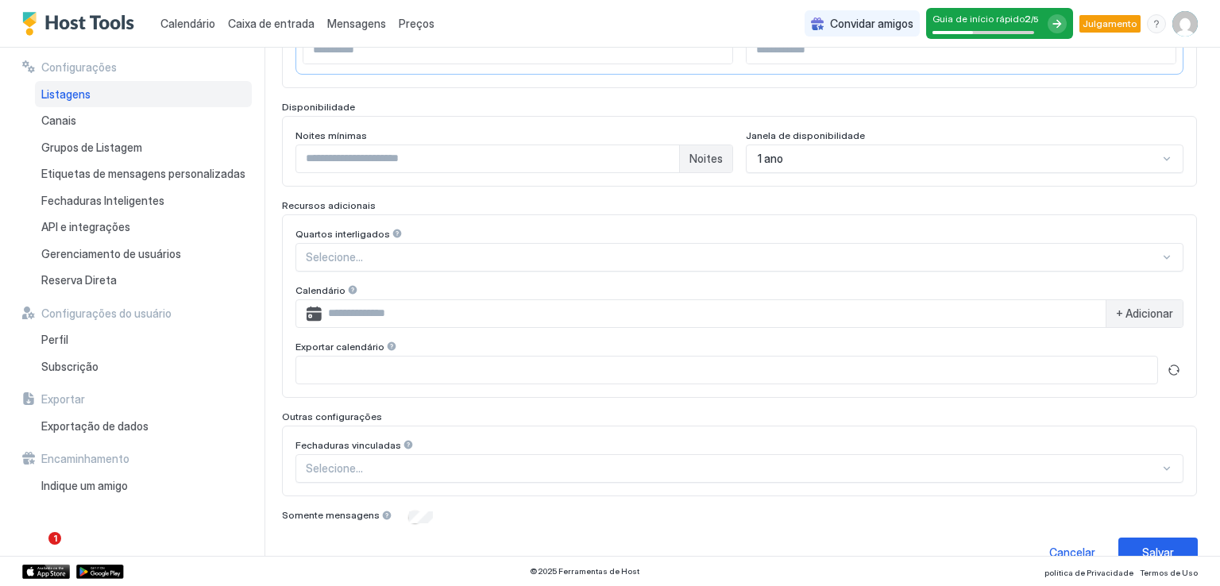
scroll to position [406, 0]
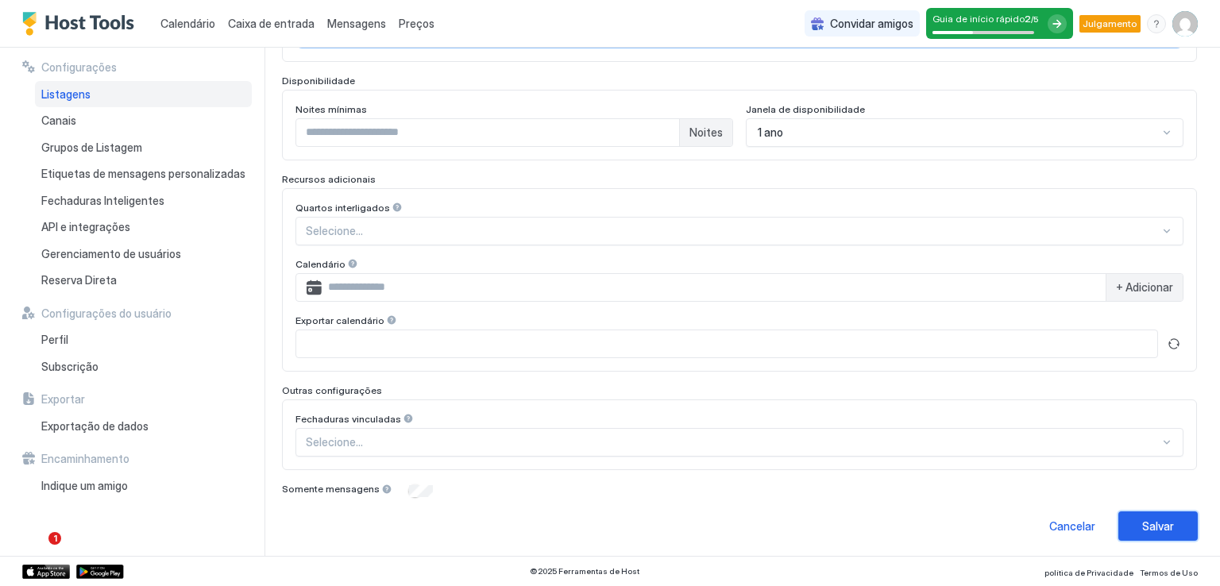
click at [1142, 520] on font "Salvar" at bounding box center [1158, 527] width 32 height 14
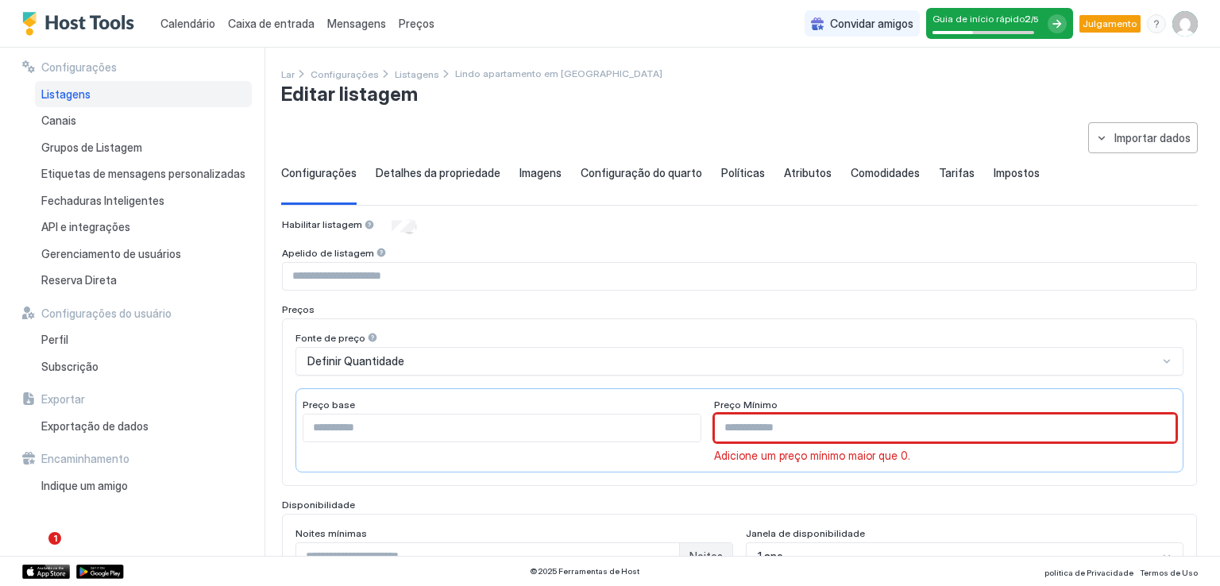
scroll to position [1, 0]
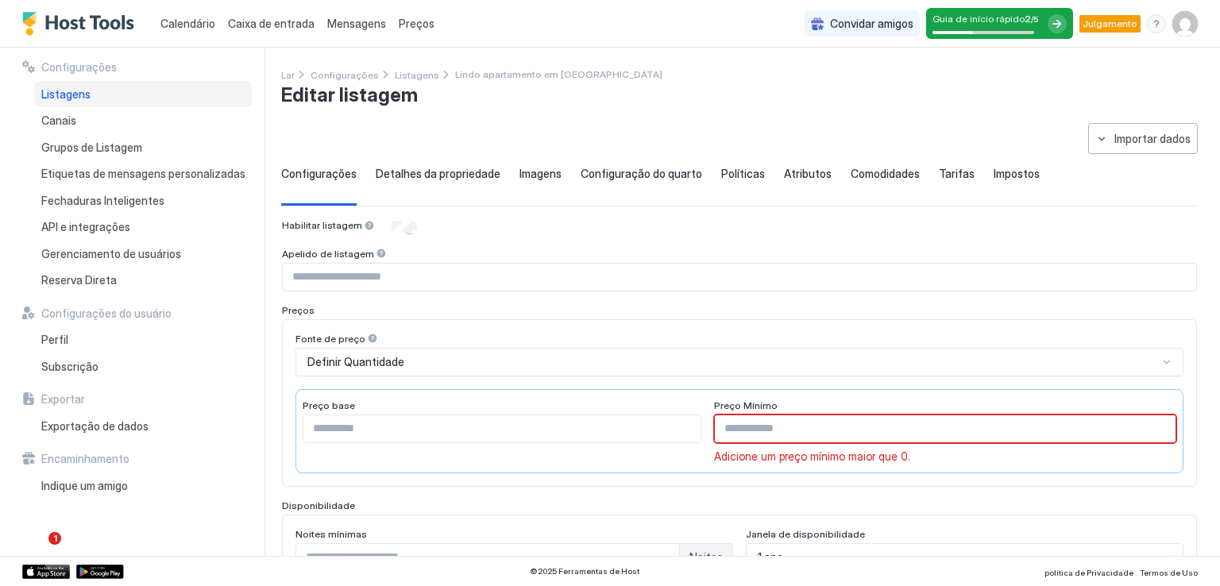
click at [447, 169] on font "Detalhes da propriedade" at bounding box center [438, 174] width 125 height 14
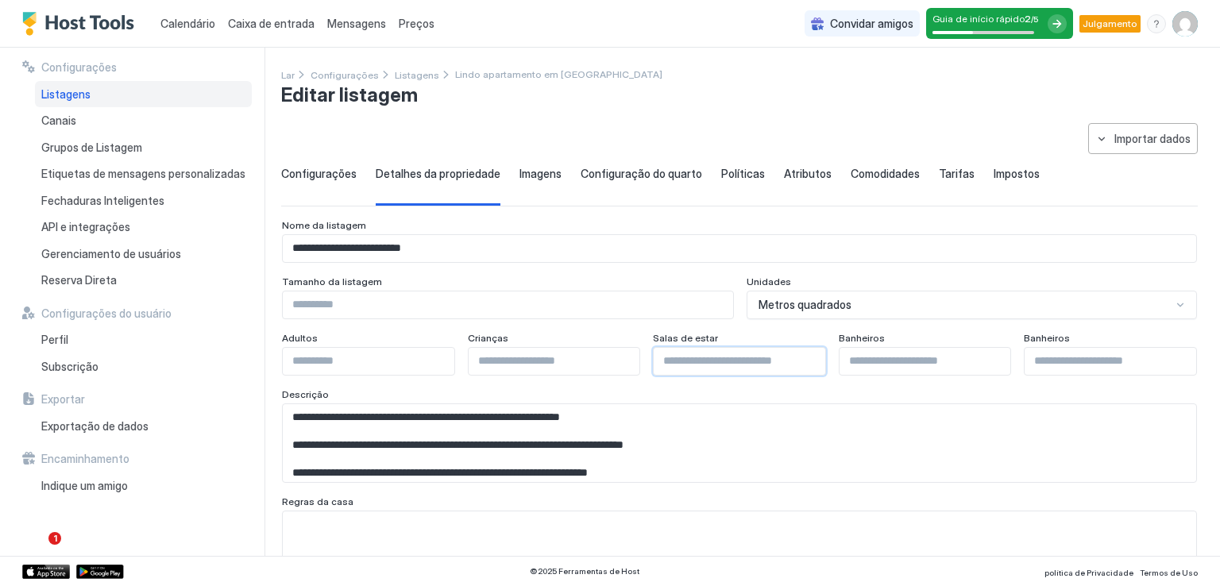
click at [758, 348] on input "Campo de entrada" at bounding box center [740, 361] width 172 height 27
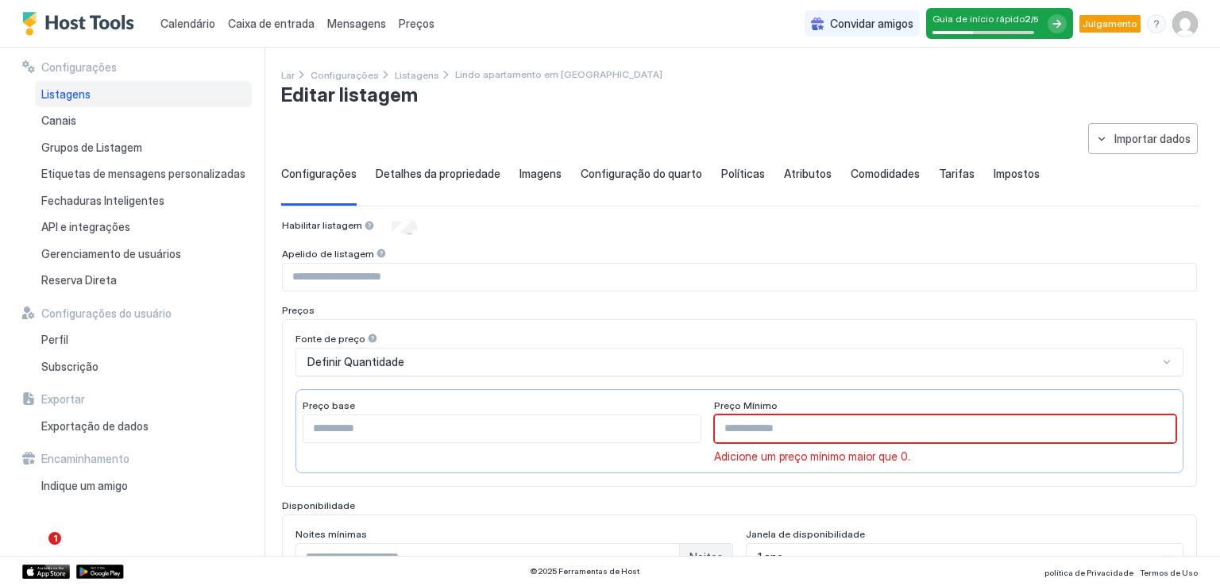
scroll to position [126, 0]
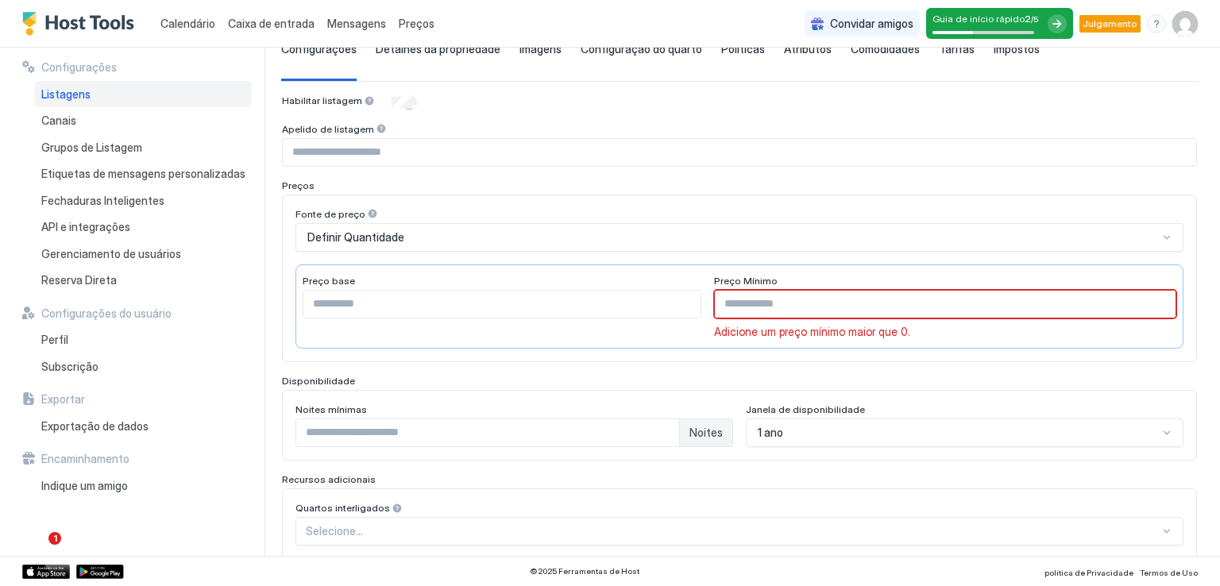
type input "*"
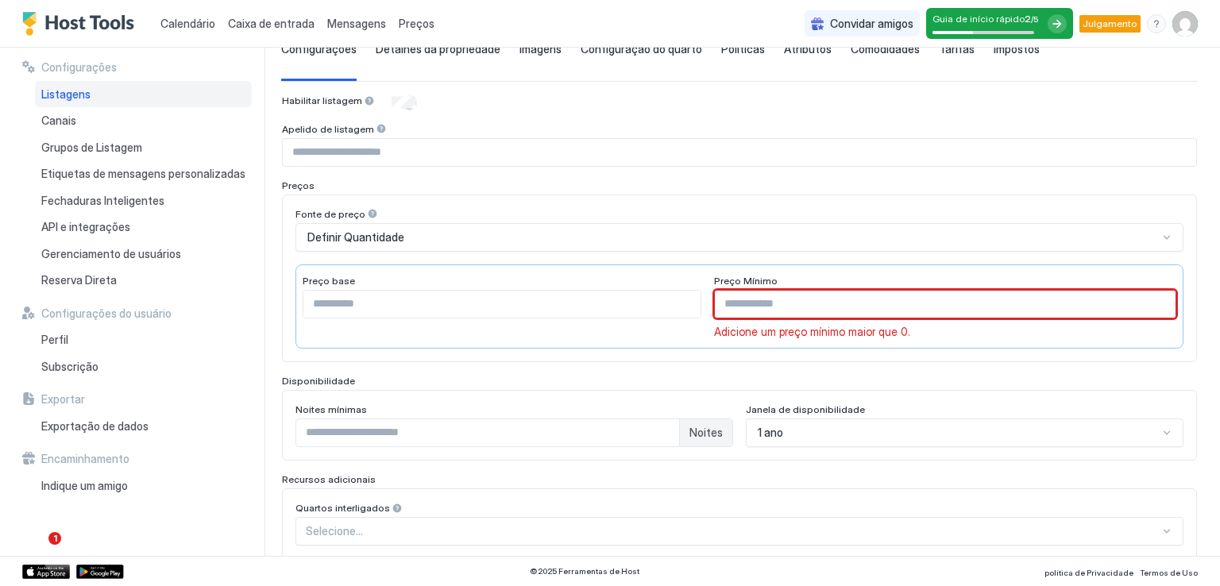
click at [826, 308] on input "Campo de entrada" at bounding box center [946, 304] width 462 height 27
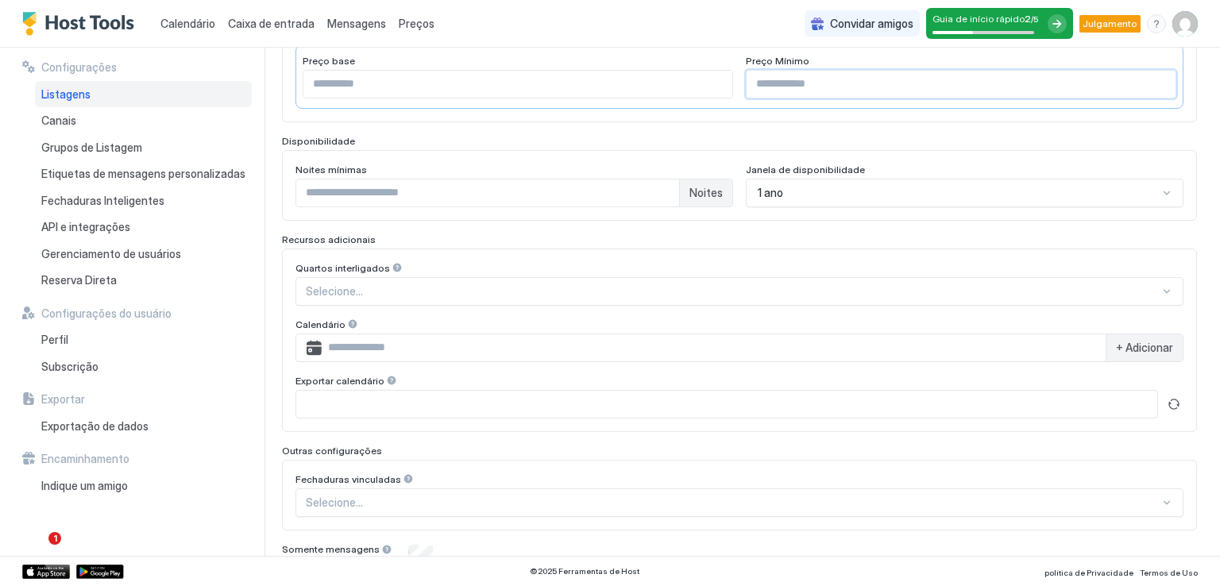
scroll to position [406, 0]
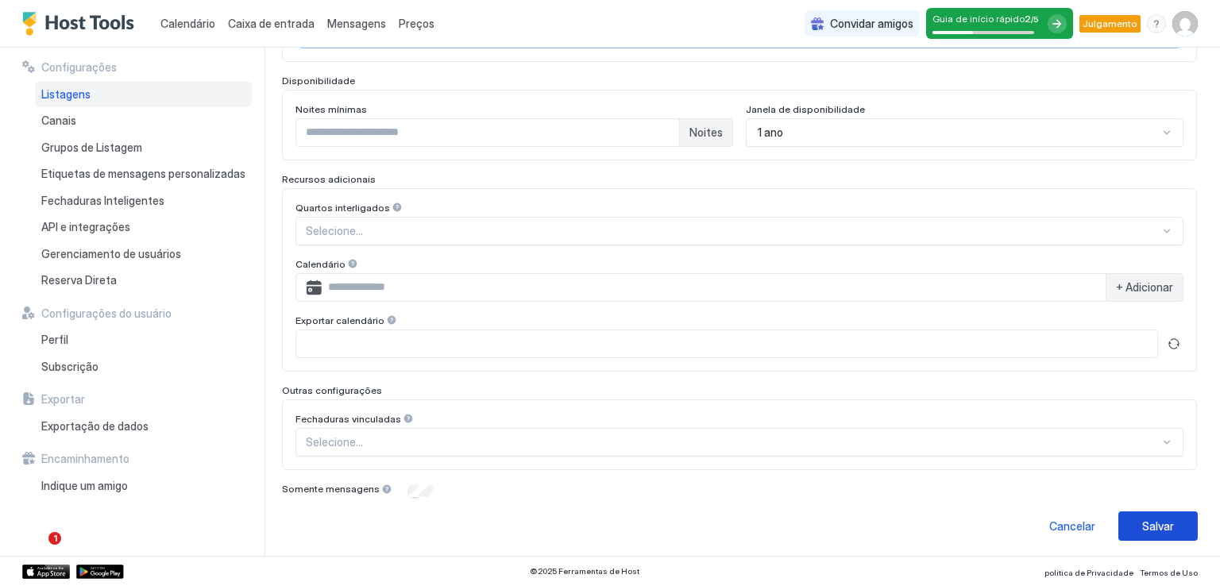
type input "***"
click at [1128, 527] on button "Salvar" at bounding box center [1158, 526] width 79 height 29
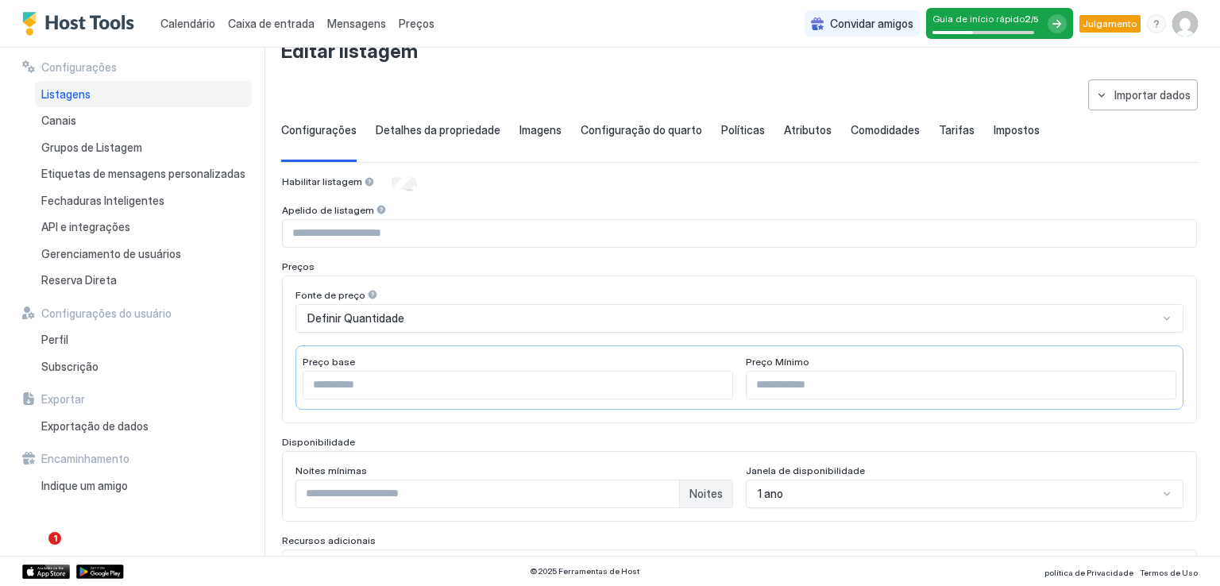
scroll to position [44, 0]
click at [454, 238] on input "Campo de entrada" at bounding box center [740, 234] width 914 height 27
click at [419, 25] on font "Preços" at bounding box center [417, 24] width 36 height 14
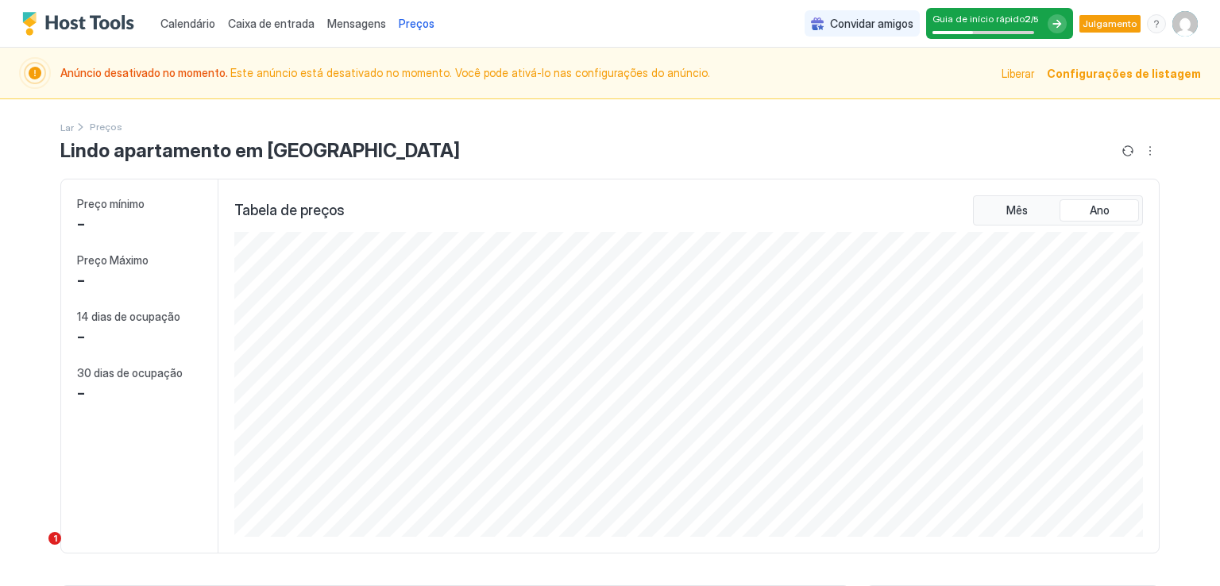
scroll to position [794118, 793510]
click at [887, 147] on div "Lindo apartamento em [GEOGRAPHIC_DATA]" at bounding box center [609, 150] width 1099 height 25
click at [1070, 62] on div "Liberar Configurações de listagem" at bounding box center [1101, 73] width 199 height 32
click at [1084, 71] on font "Configurações de listagem" at bounding box center [1124, 74] width 154 height 14
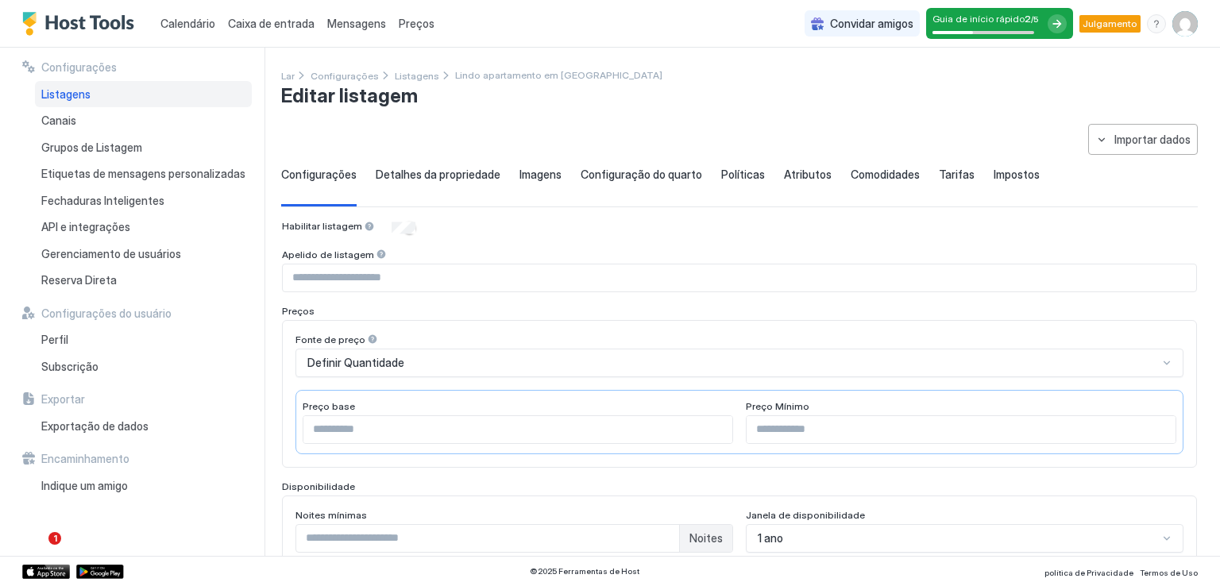
click at [388, 269] on input "Campo de entrada" at bounding box center [740, 278] width 914 height 27
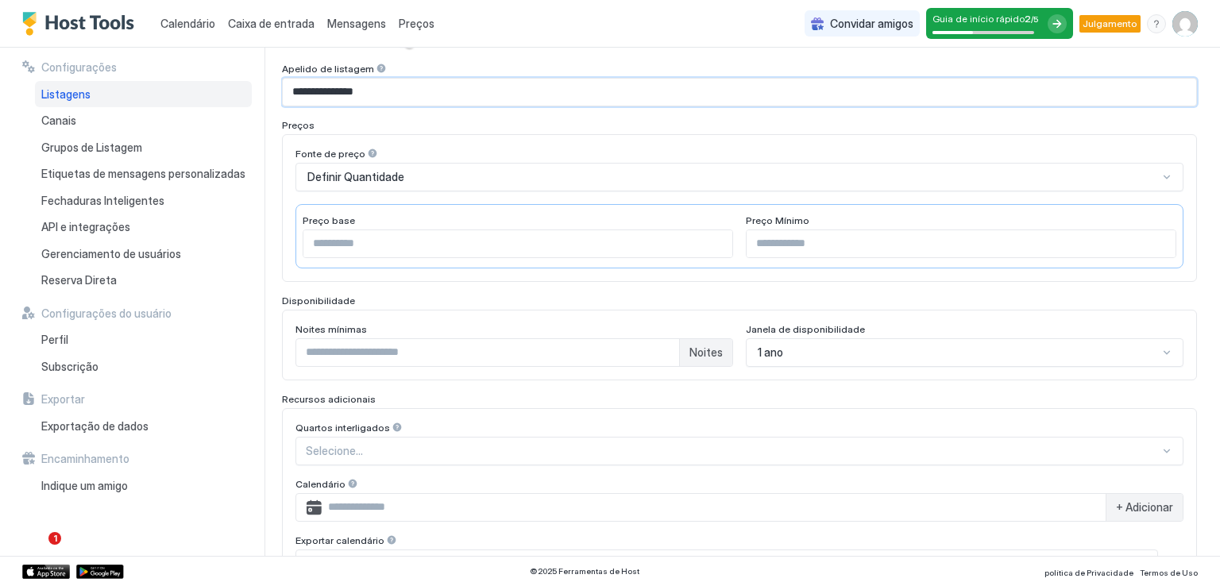
scroll to position [187, 0]
type input "**********"
click at [733, 223] on div "Preço Mínimo" at bounding box center [518, 220] width 431 height 15
click at [757, 236] on input "Campo de entrada" at bounding box center [961, 242] width 429 height 27
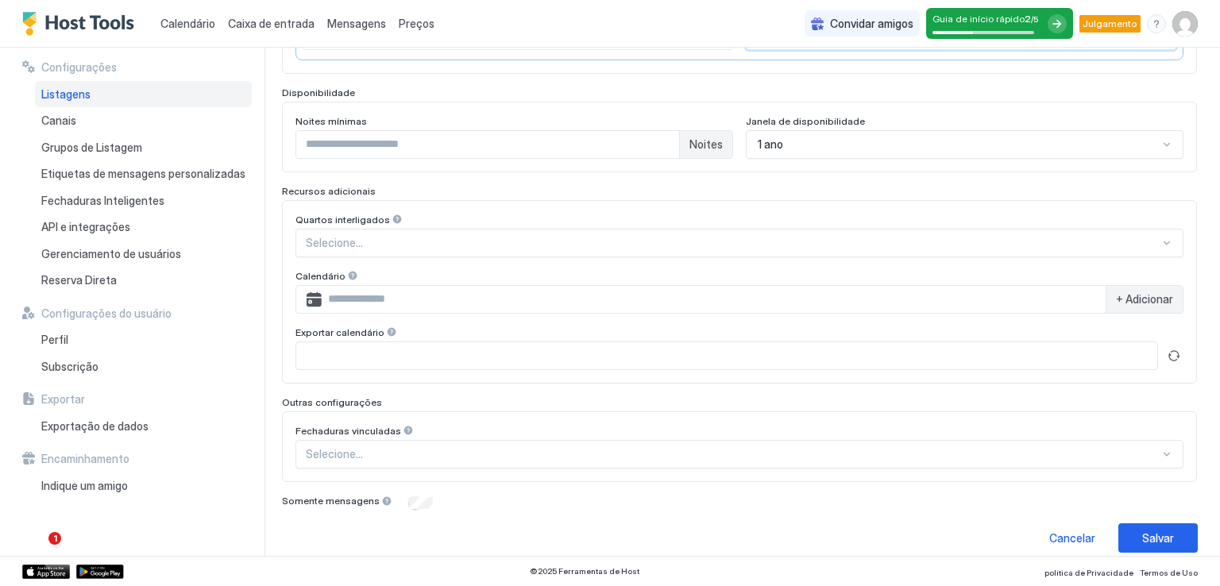
scroll to position [406, 0]
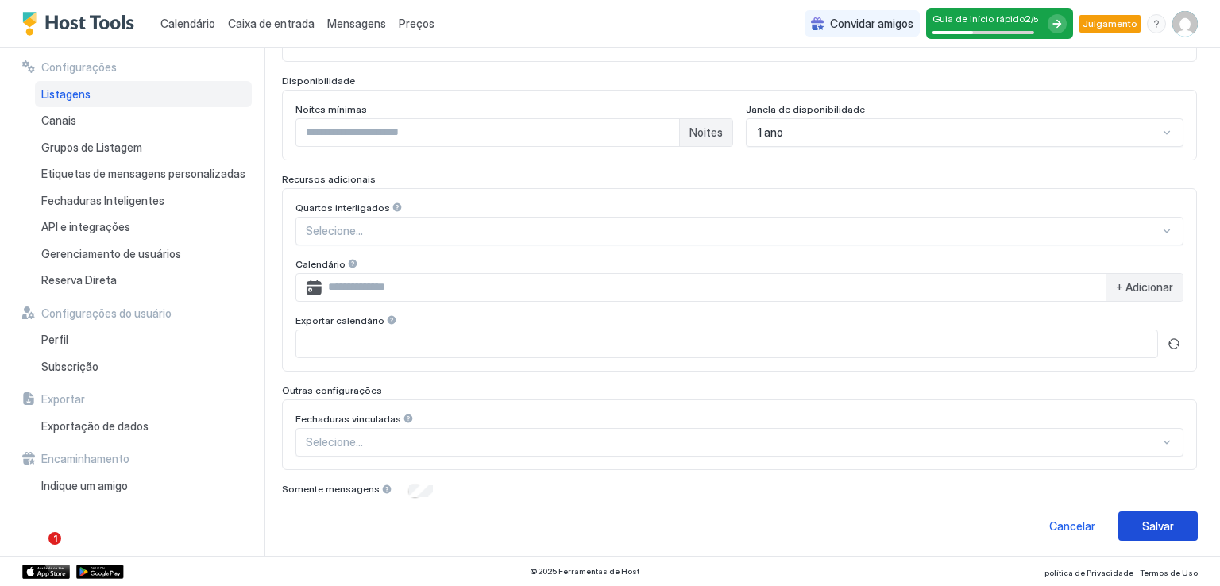
type input "***"
click at [1161, 528] on button "Salvar" at bounding box center [1158, 526] width 79 height 29
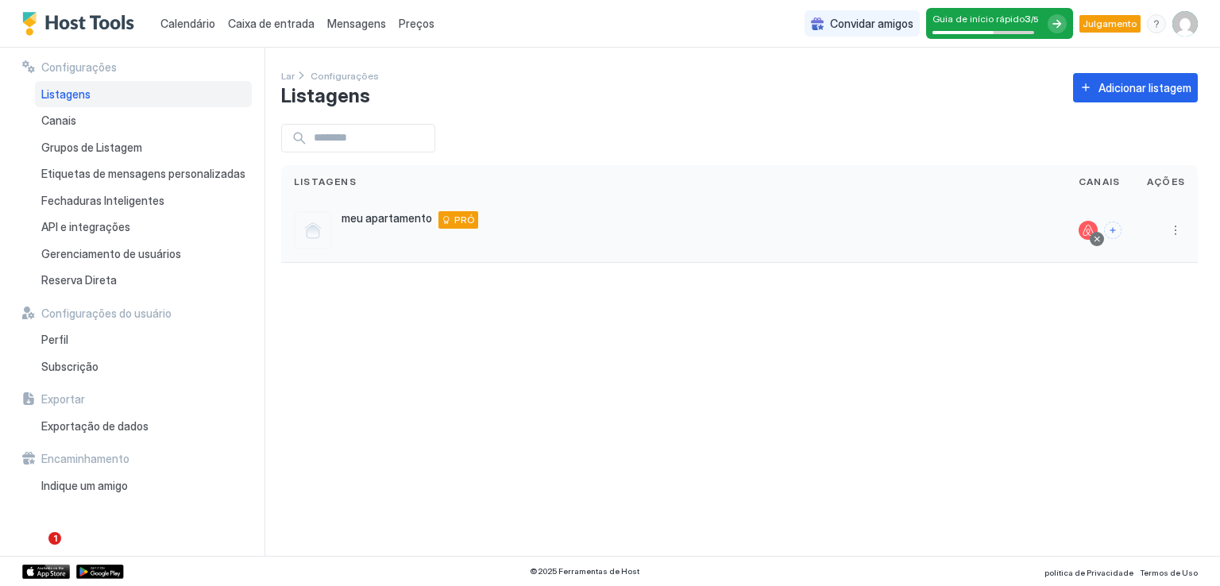
click at [773, 245] on div "meu apartamento Cuiabá 78077232 BR PRÓ" at bounding box center [673, 230] width 759 height 38
click at [1192, 22] on img "Perfil do usuário" at bounding box center [1185, 23] width 25 height 25
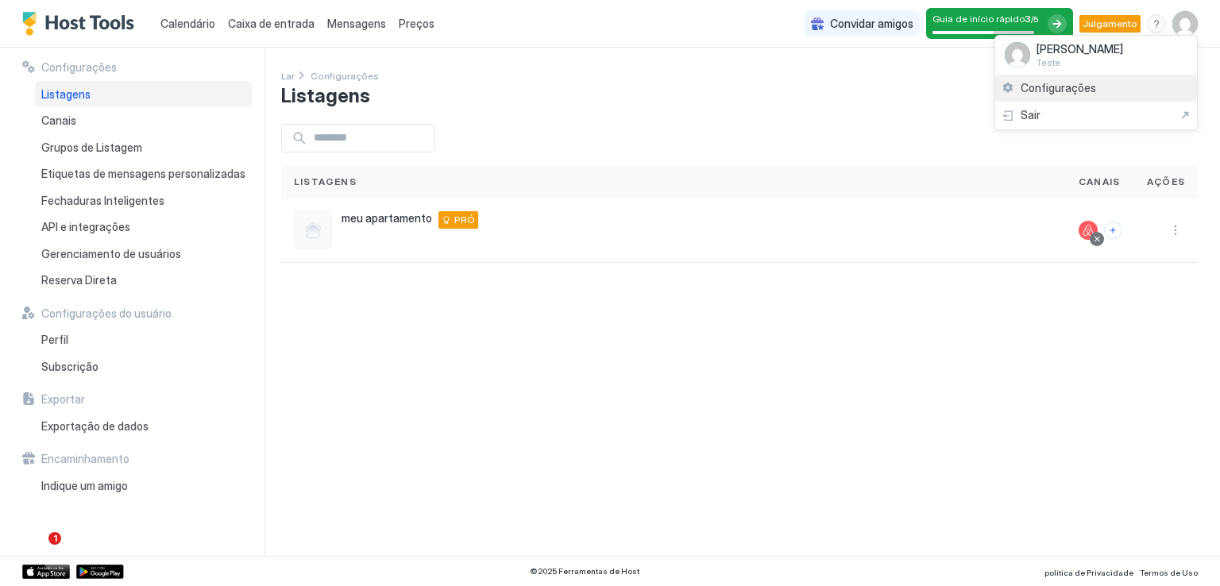
click at [1032, 82] on font "Configurações" at bounding box center [1058, 88] width 75 height 14
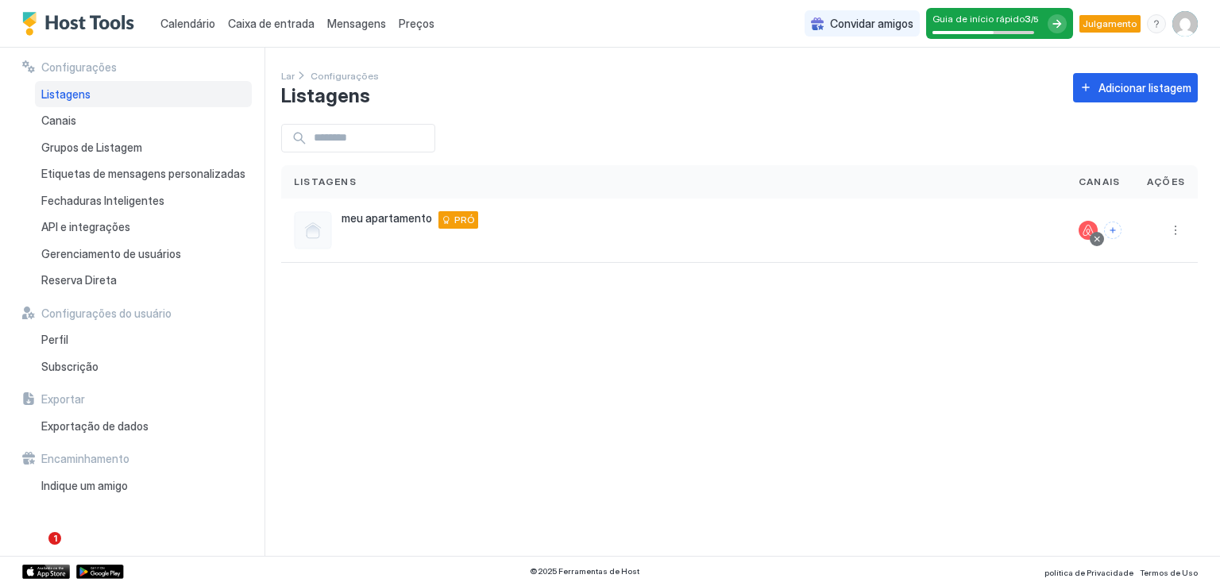
click at [1178, 26] on img "Perfil do usuário" at bounding box center [1185, 23] width 25 height 25
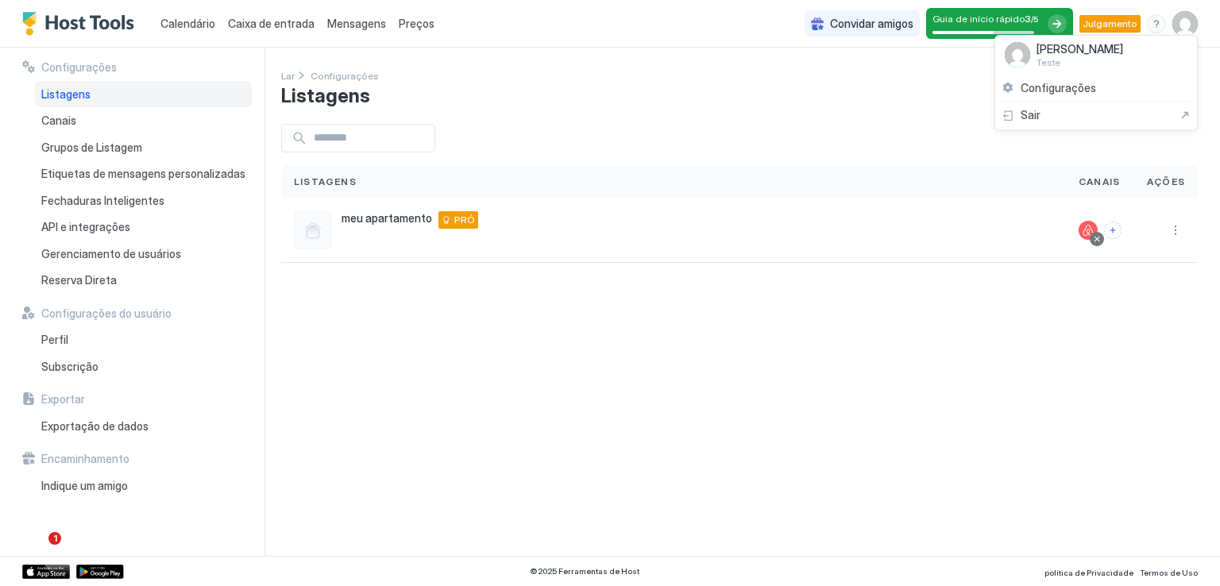
click at [1080, 42] on font "[PERSON_NAME]" at bounding box center [1080, 49] width 87 height 14
click at [54, 343] on div at bounding box center [610, 293] width 1220 height 586
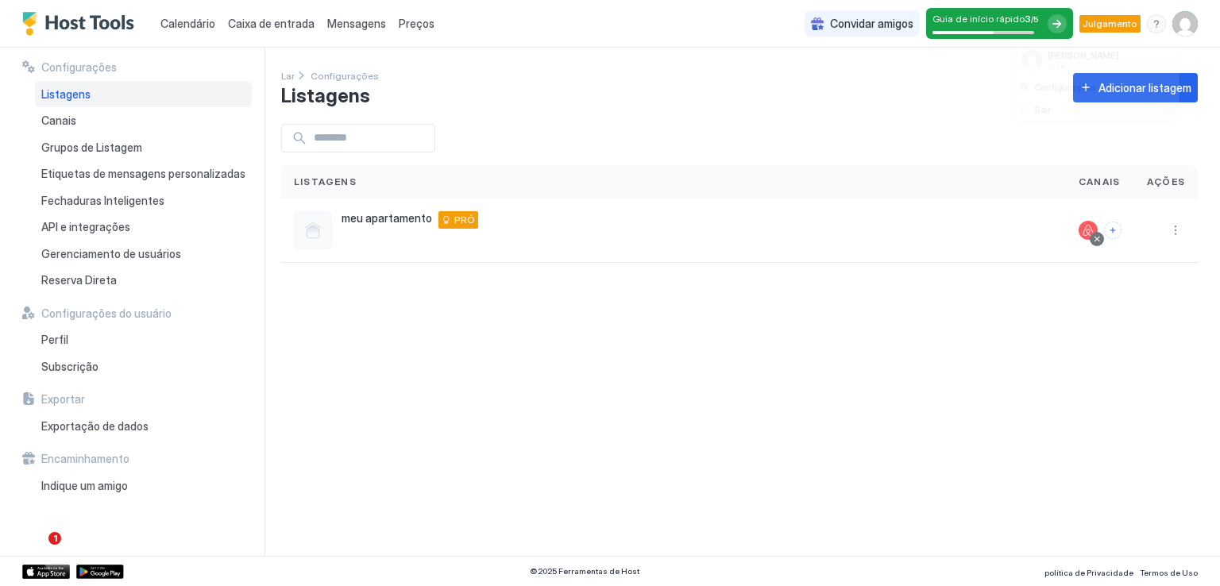
click at [54, 343] on div at bounding box center [610, 293] width 1220 height 586
click at [54, 343] on font "Perfil" at bounding box center [54, 340] width 27 height 14
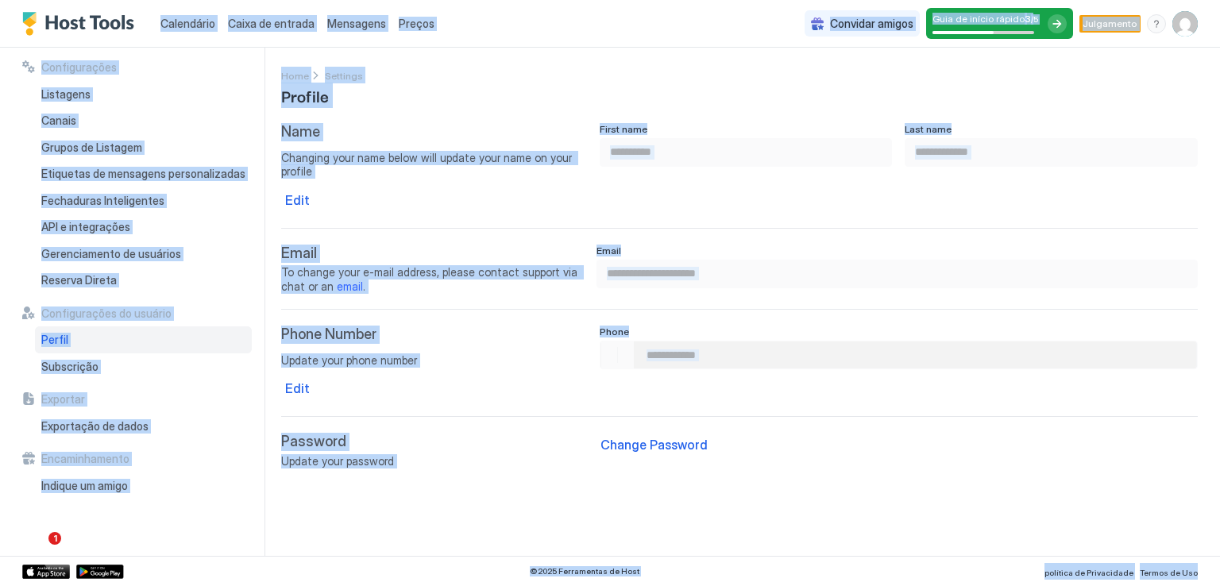
click at [54, 343] on font "Perfil" at bounding box center [54, 340] width 27 height 14
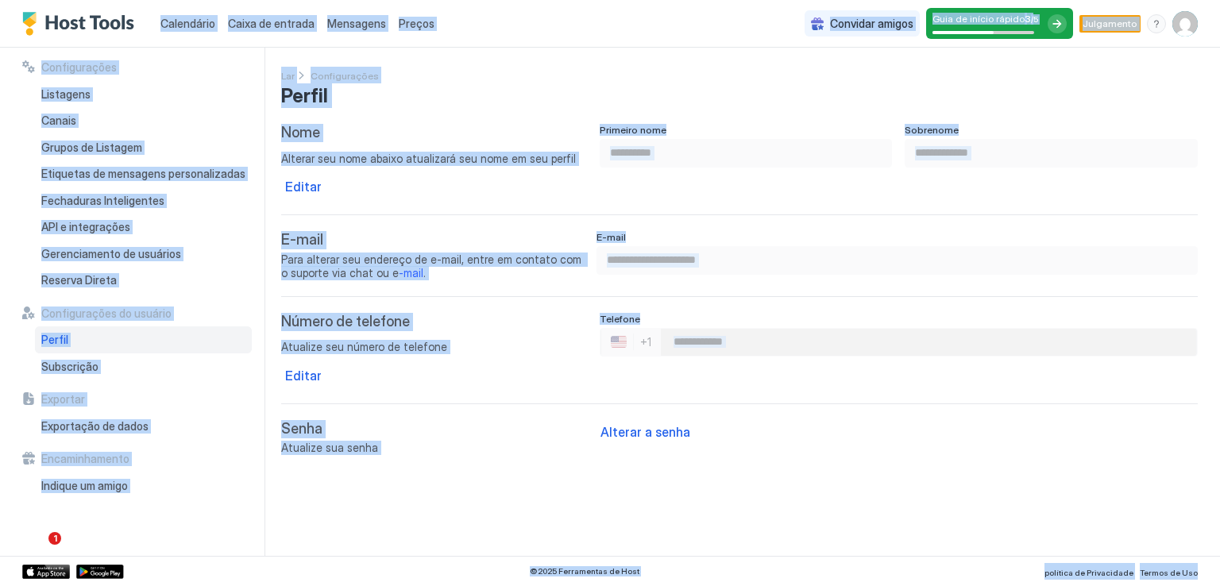
click at [54, 341] on font "Perfil" at bounding box center [54, 340] width 27 height 14
click at [78, 360] on font "Subscrição" at bounding box center [69, 367] width 57 height 14
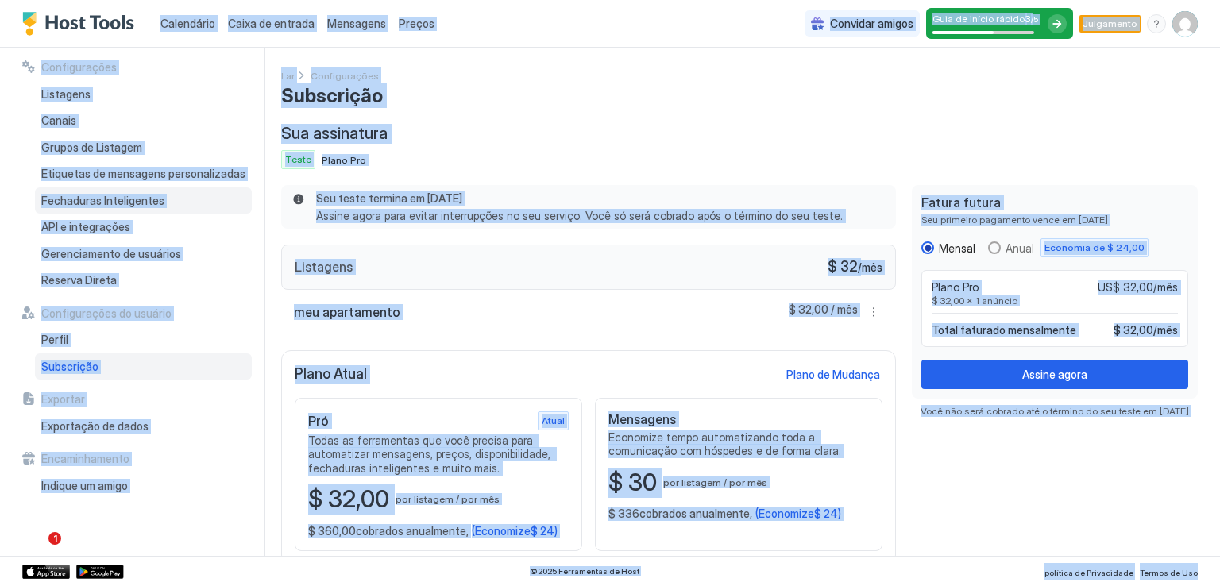
click at [146, 201] on font "Fechaduras Inteligentes" at bounding box center [102, 201] width 123 height 14
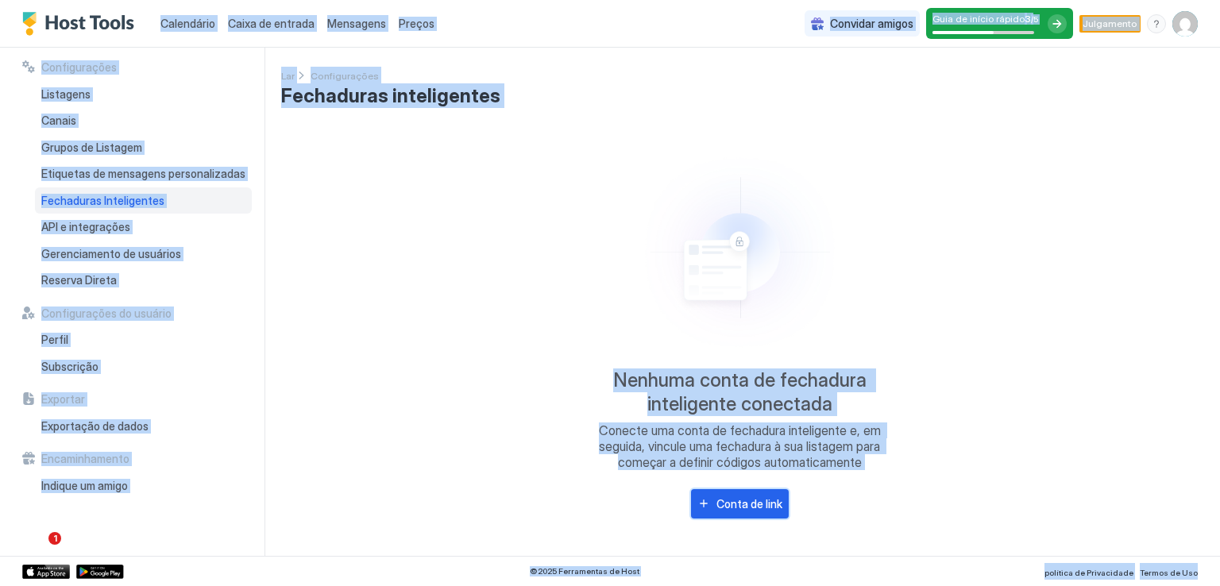
click at [739, 500] on font "Conta de link" at bounding box center [750, 504] width 66 height 14
